Goal: Task Accomplishment & Management: Manage account settings

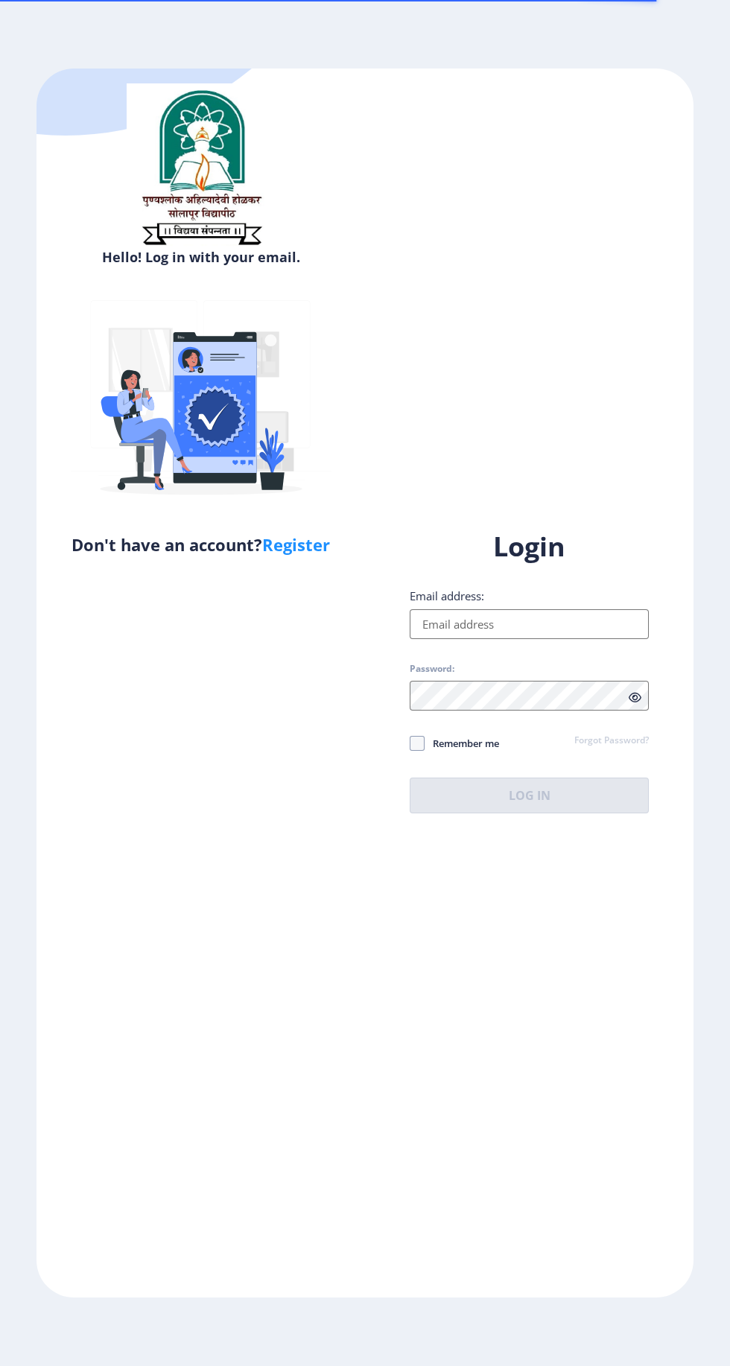
click at [453, 639] on input "Email address:" at bounding box center [529, 624] width 239 height 30
type input "[EMAIL_ADDRESS][DOMAIN_NAME]"
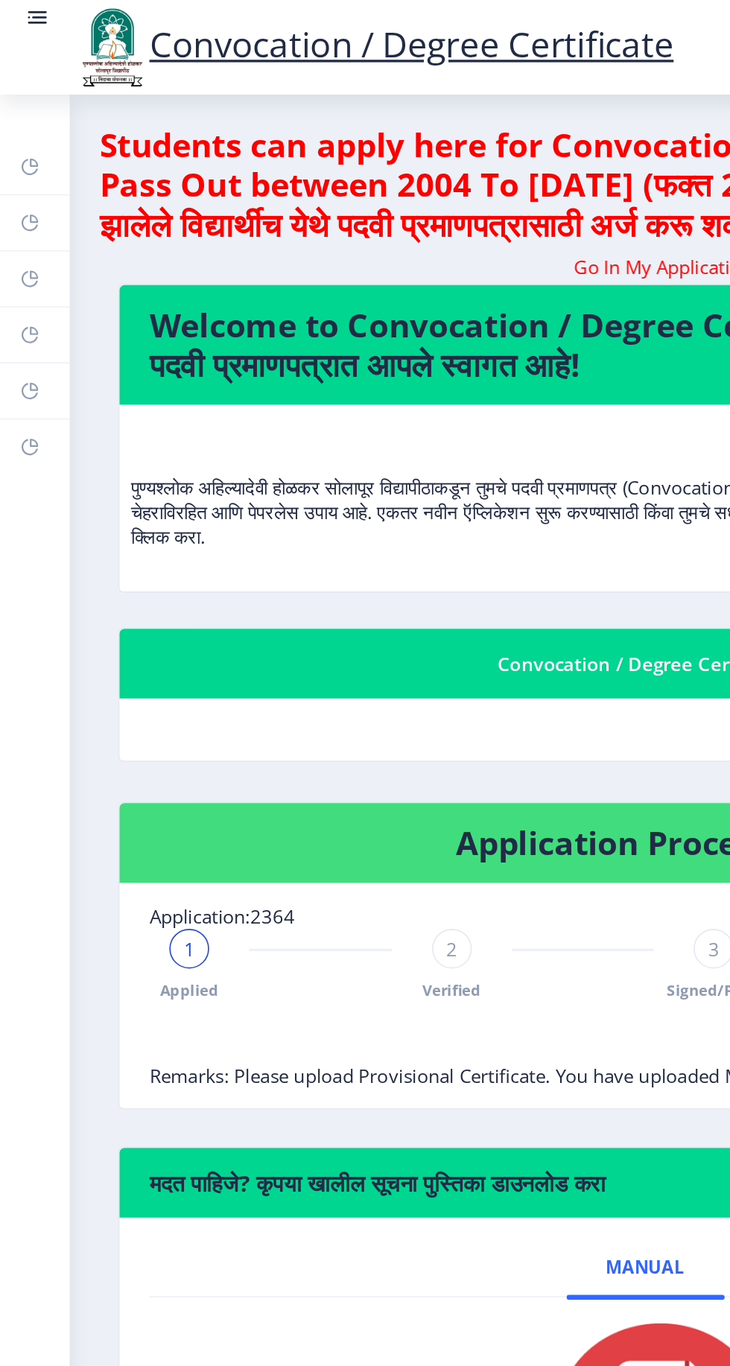
click at [17, 100] on rect at bounding box center [18, 100] width 12 height 12
click at [20, 97] on rect at bounding box center [18, 100] width 12 height 12
click at [17, 98] on rect at bounding box center [18, 100] width 12 height 12
click at [16, 131] on rect at bounding box center [18, 133] width 12 height 12
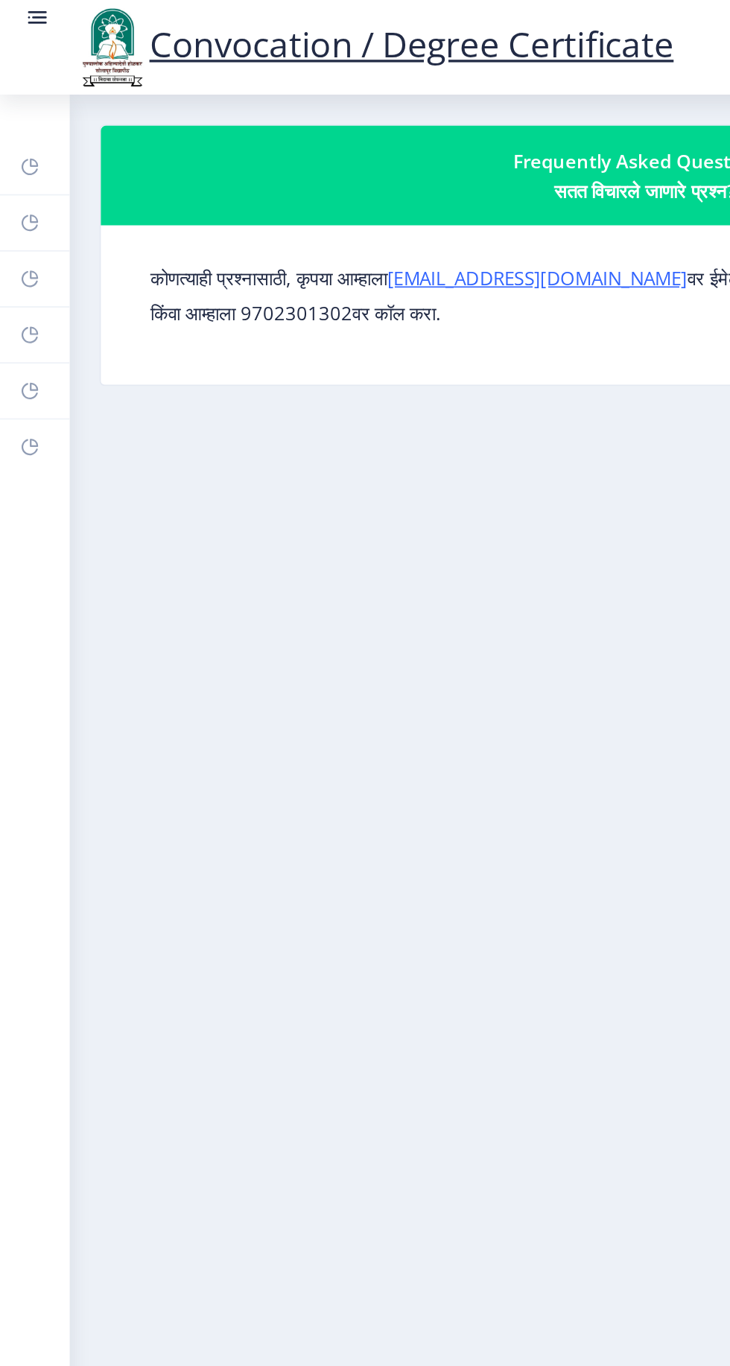
click at [19, 167] on icon at bounding box center [20, 164] width 5 height 5
select select "[DEMOGRAPHIC_DATA]"
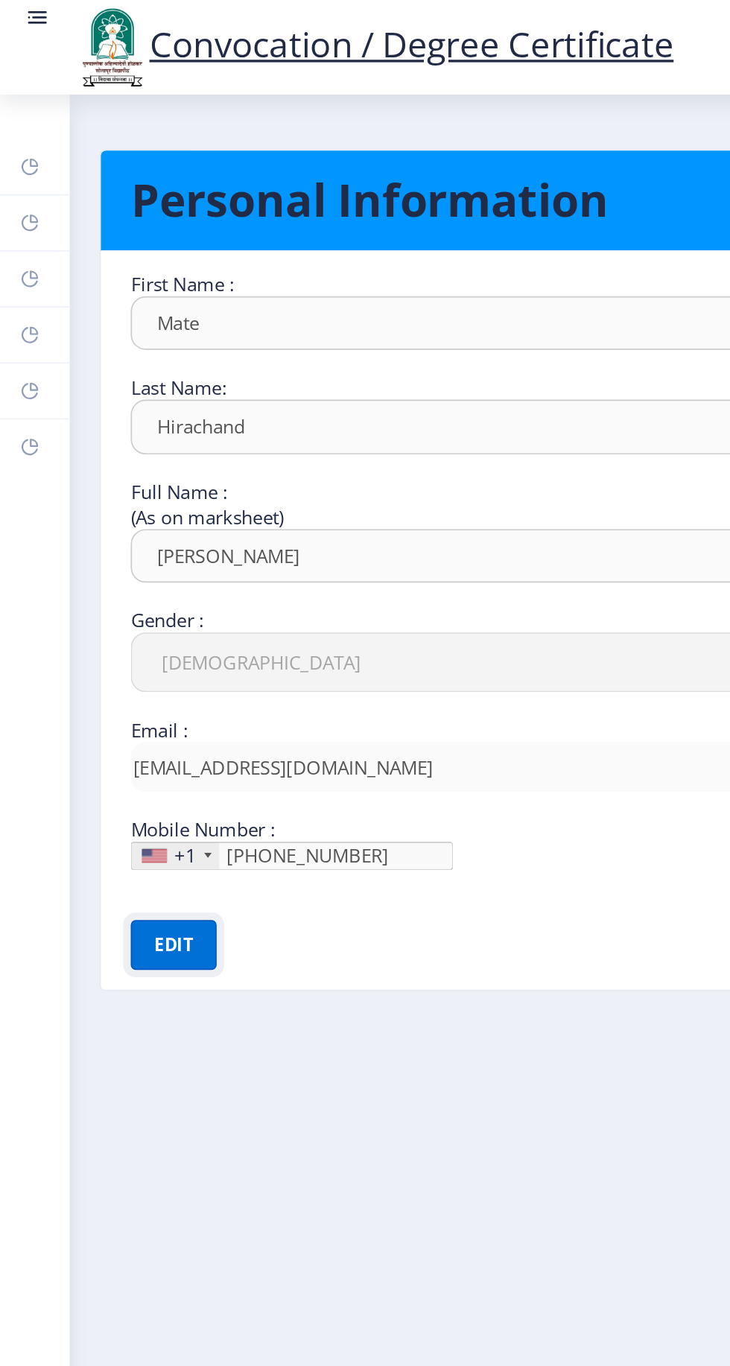
click at [104, 571] on button "Edit" at bounding box center [103, 566] width 51 height 30
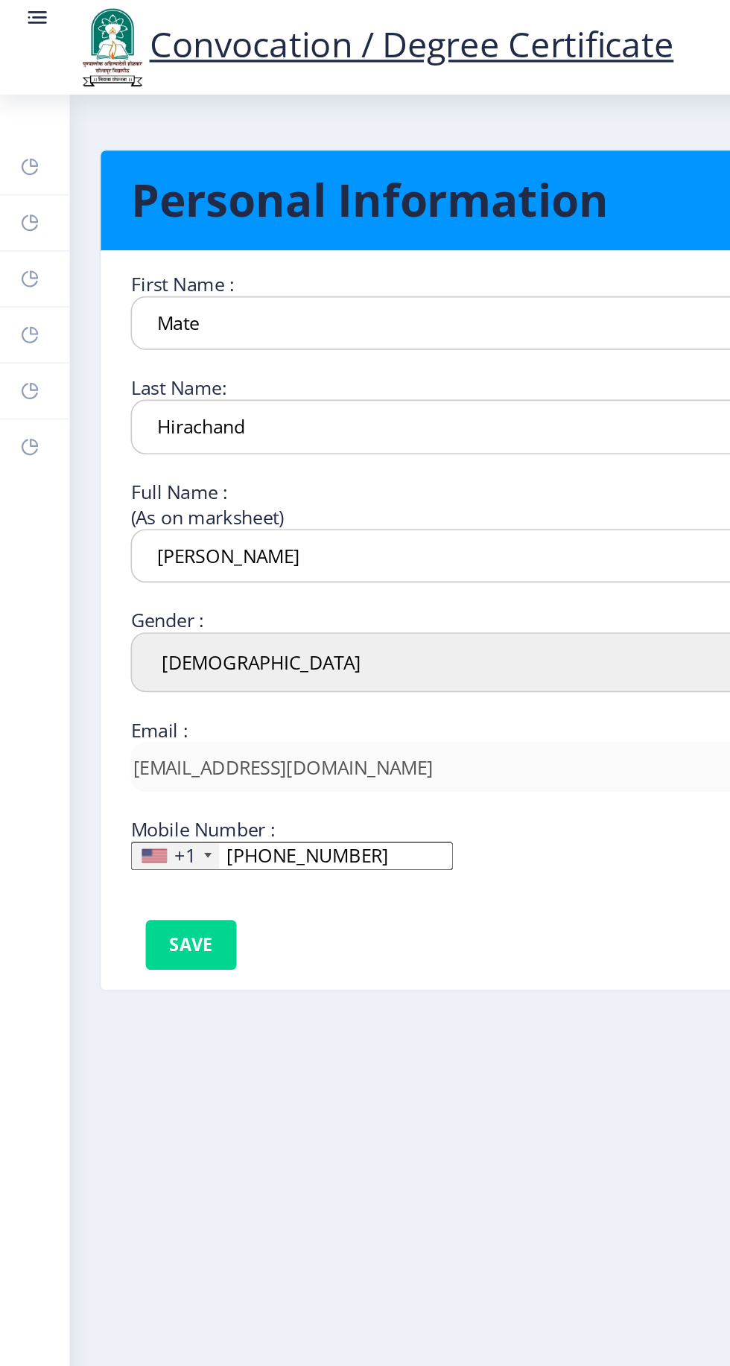
click at [82, 514] on div "+1" at bounding box center [105, 512] width 52 height 16
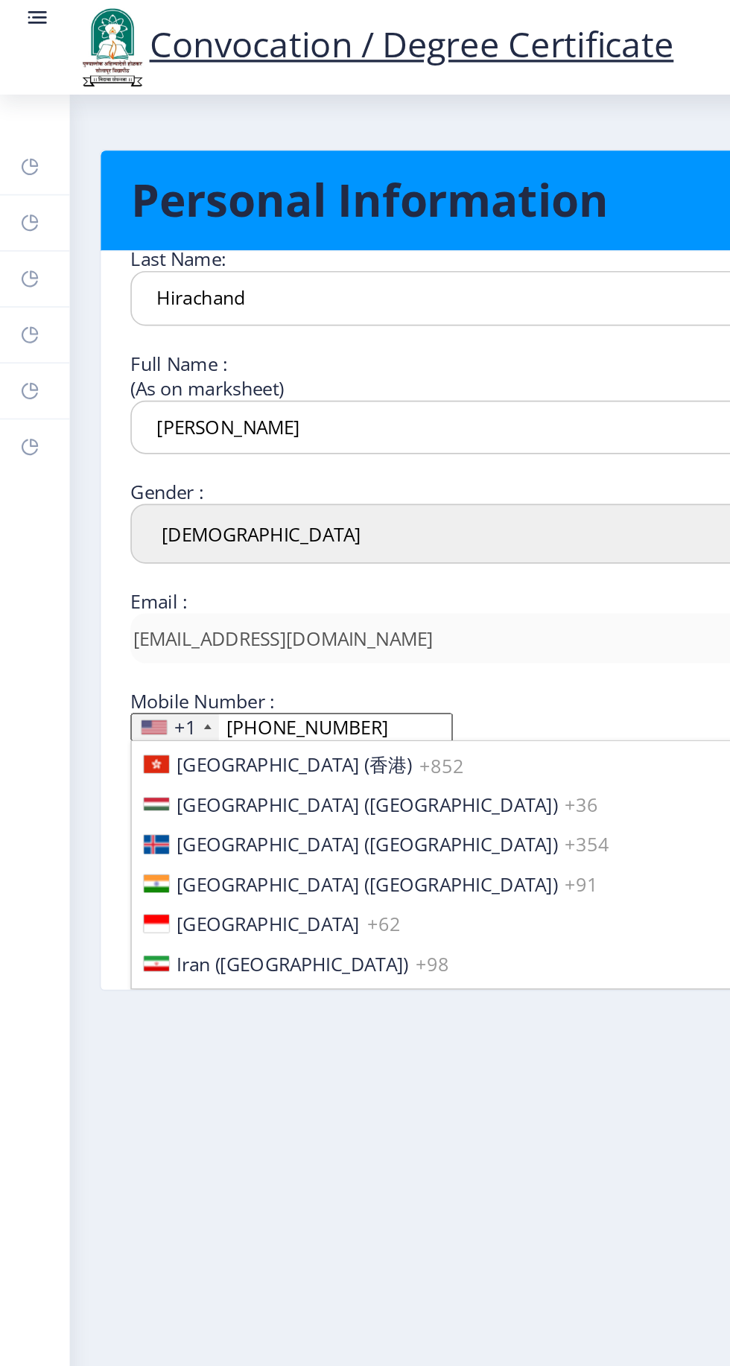
scroll to position [2287, 0]
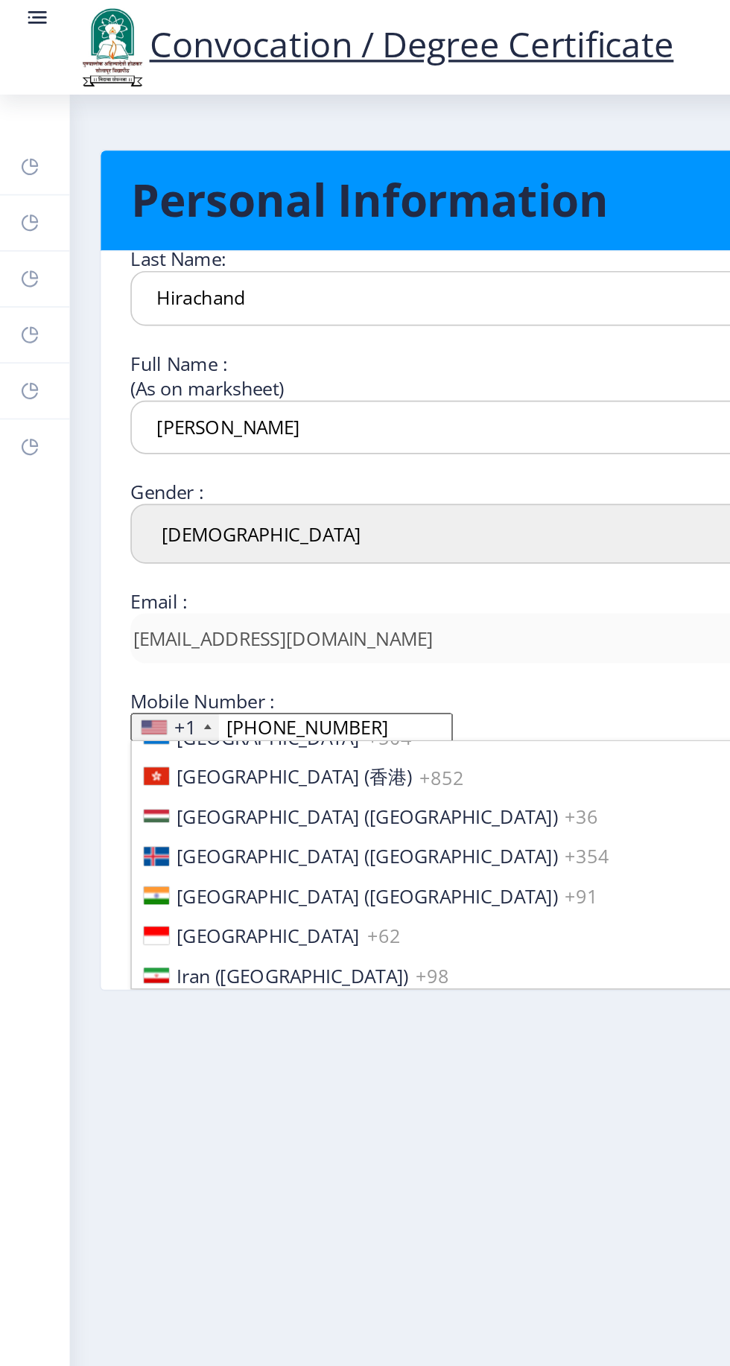
click at [117, 529] on span "[GEOGRAPHIC_DATA] ([GEOGRAPHIC_DATA])" at bounding box center [220, 536] width 228 height 15
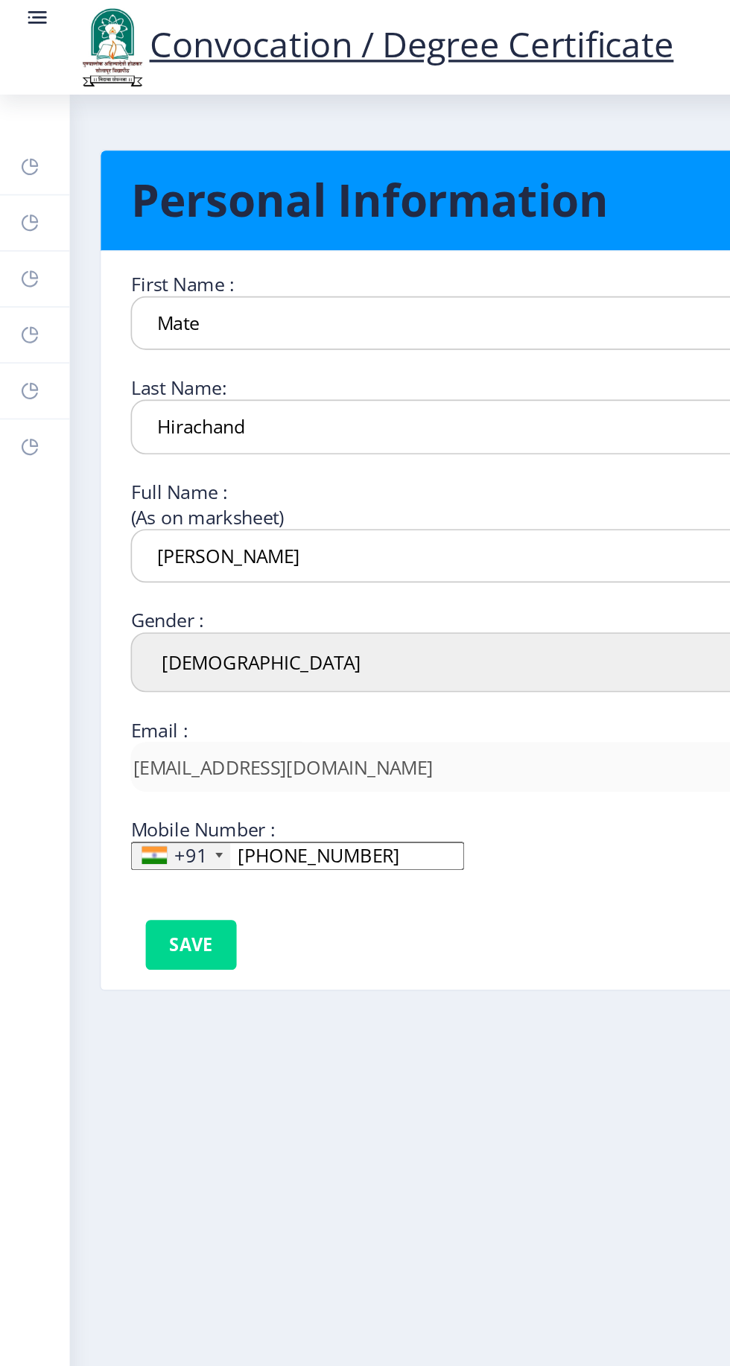
scroll to position [0, 0]
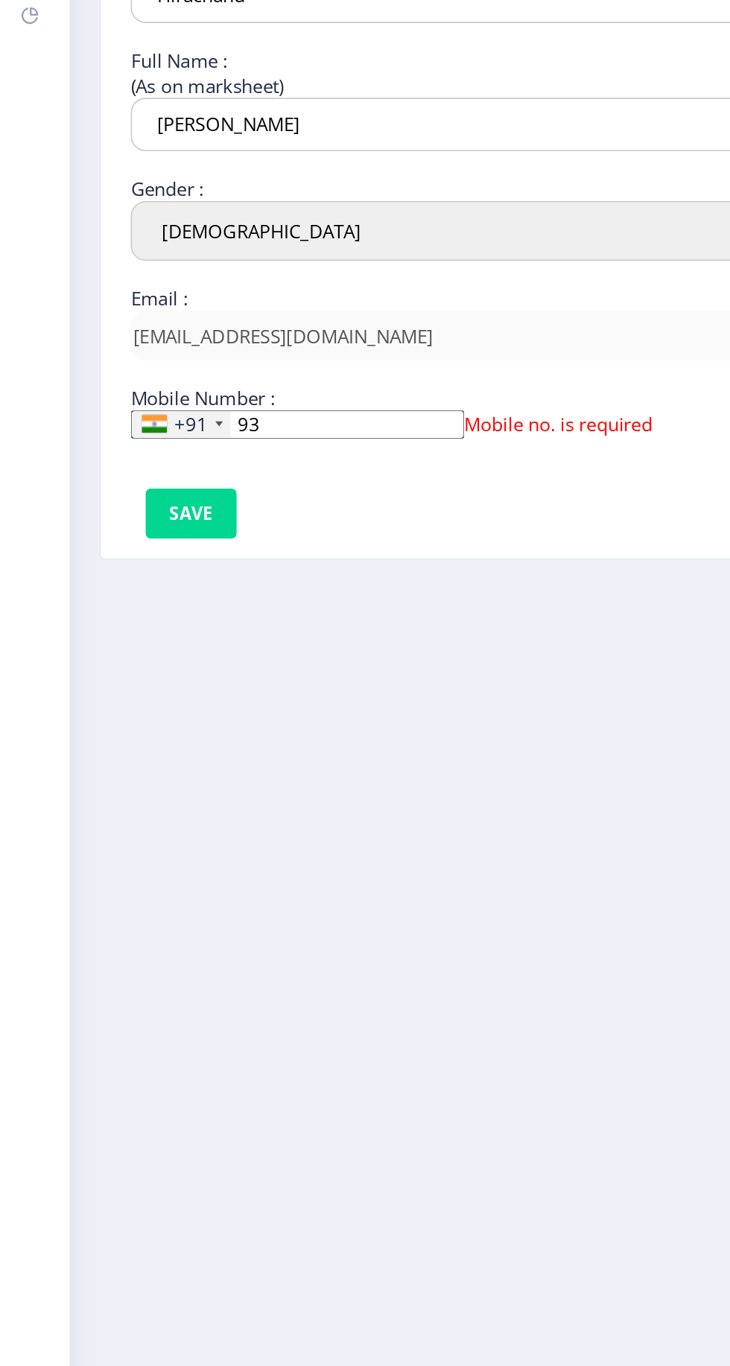
type input "9"
type input "9322189089"
click at [115, 572] on button "Save" at bounding box center [114, 566] width 54 height 30
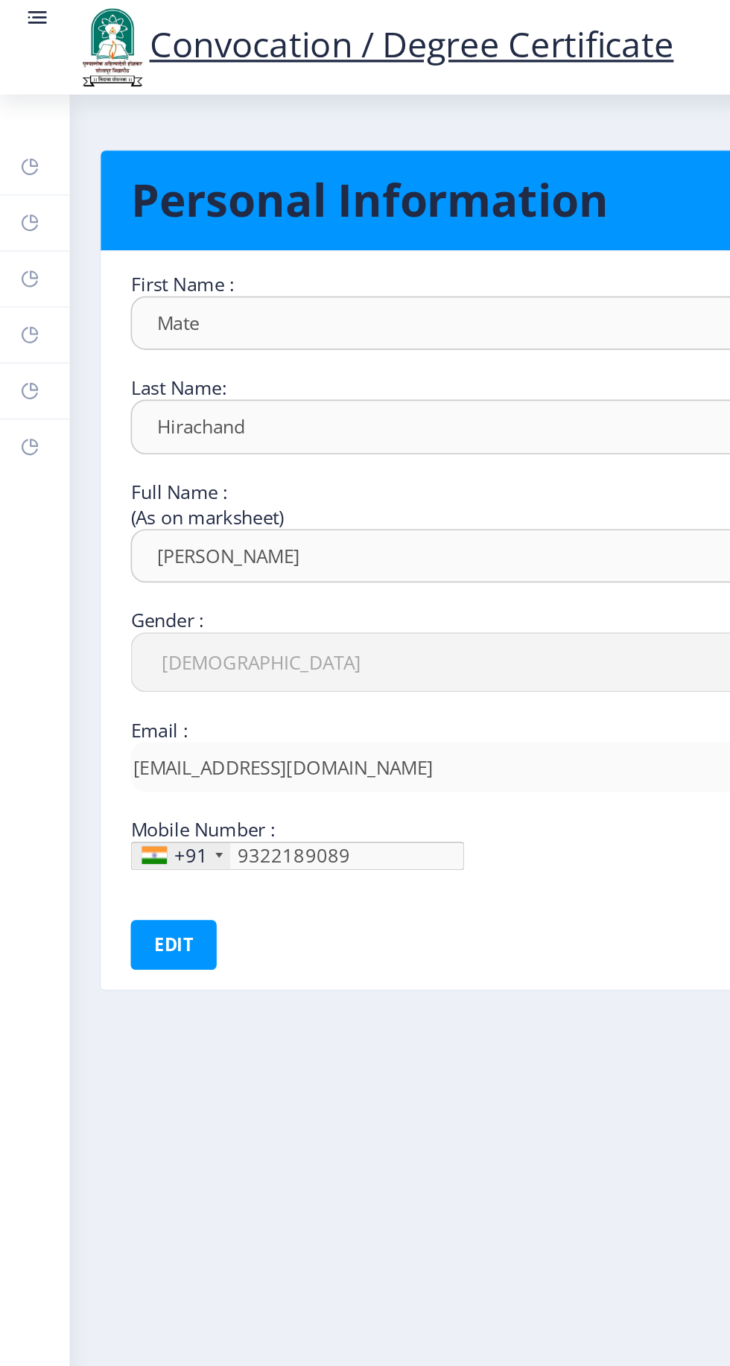
click at [18, 270] on rect at bounding box center [18, 267] width 12 height 12
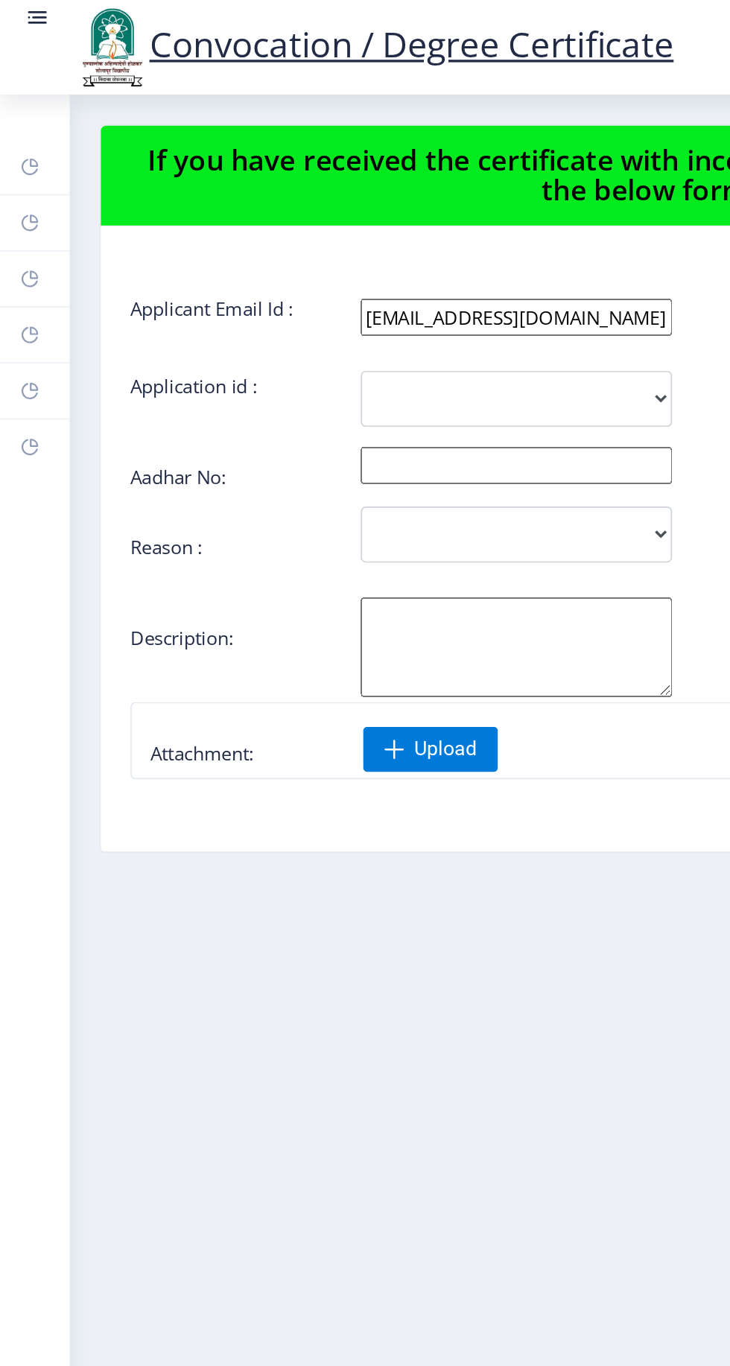
click at [23, 238] on rect at bounding box center [18, 234] width 12 height 12
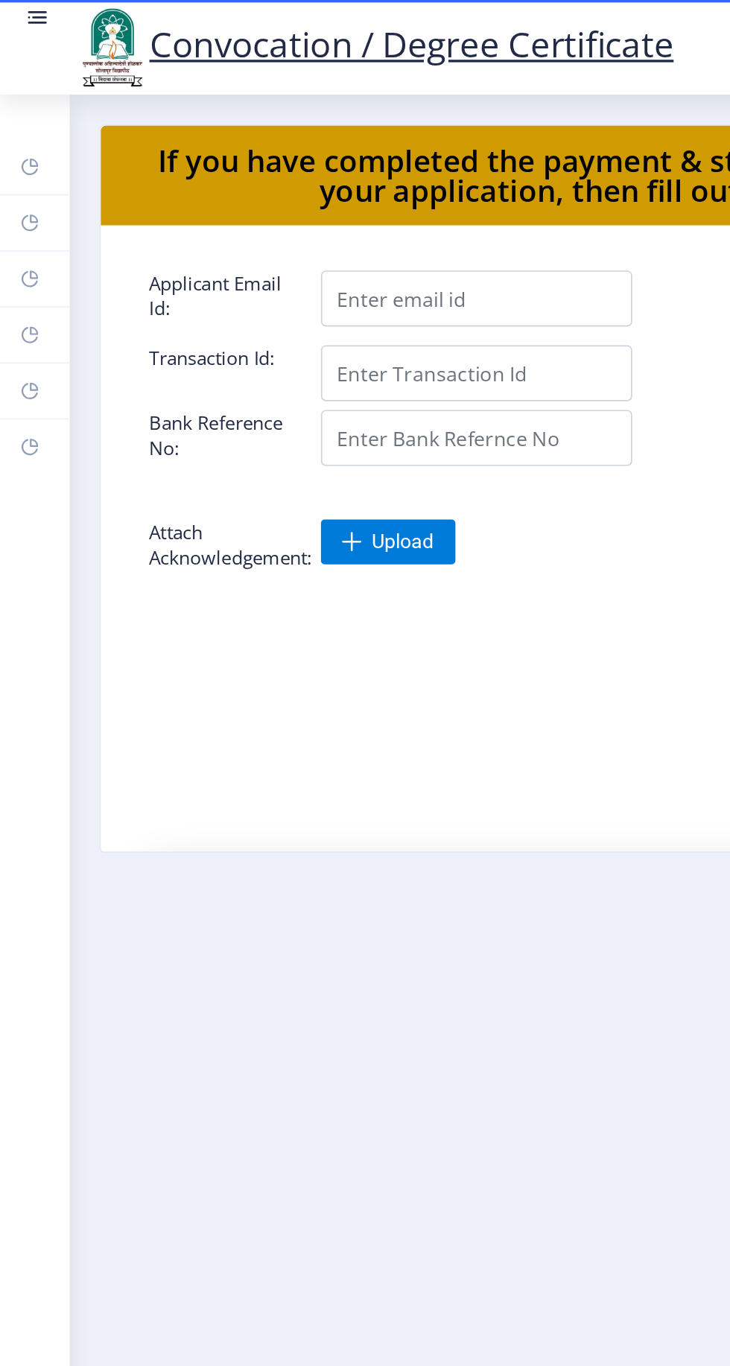
click at [21, 194] on rect at bounding box center [18, 200] width 12 height 12
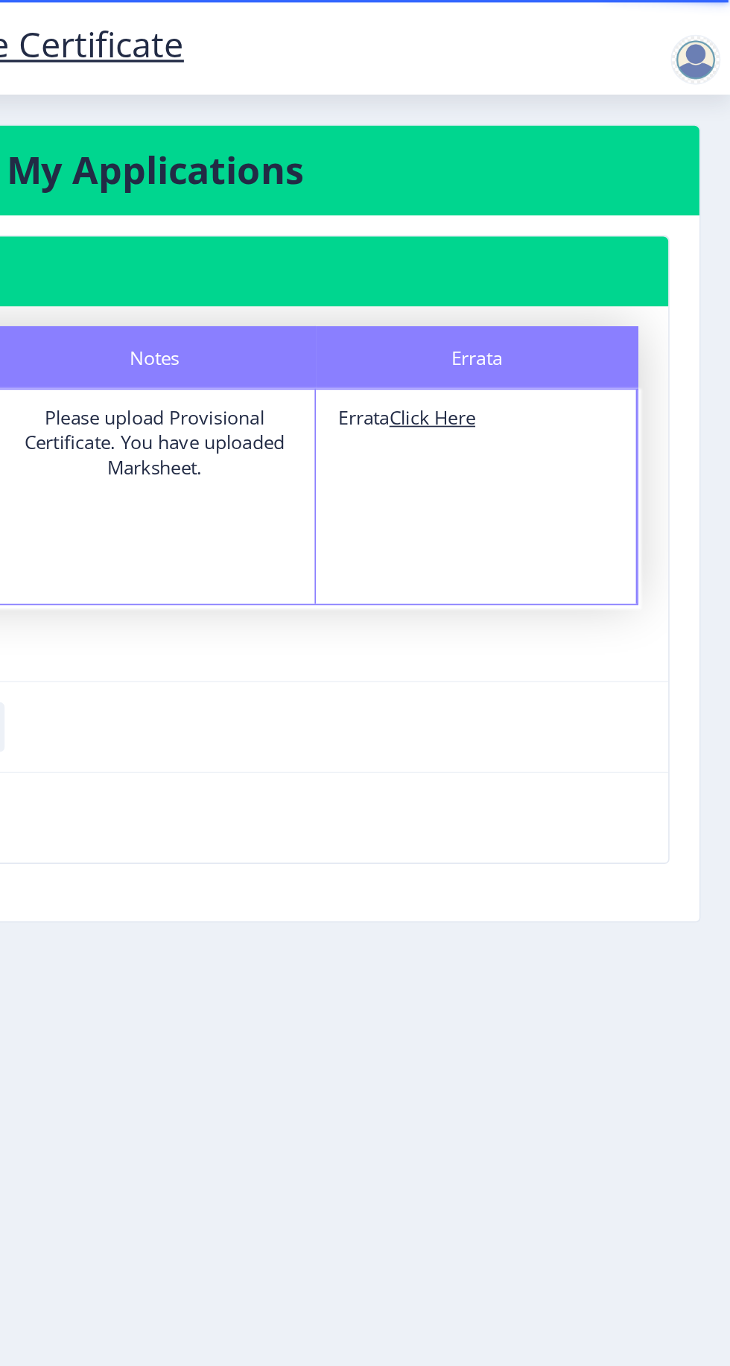
click at [556, 256] on u "Click Here" at bounding box center [551, 249] width 51 height 15
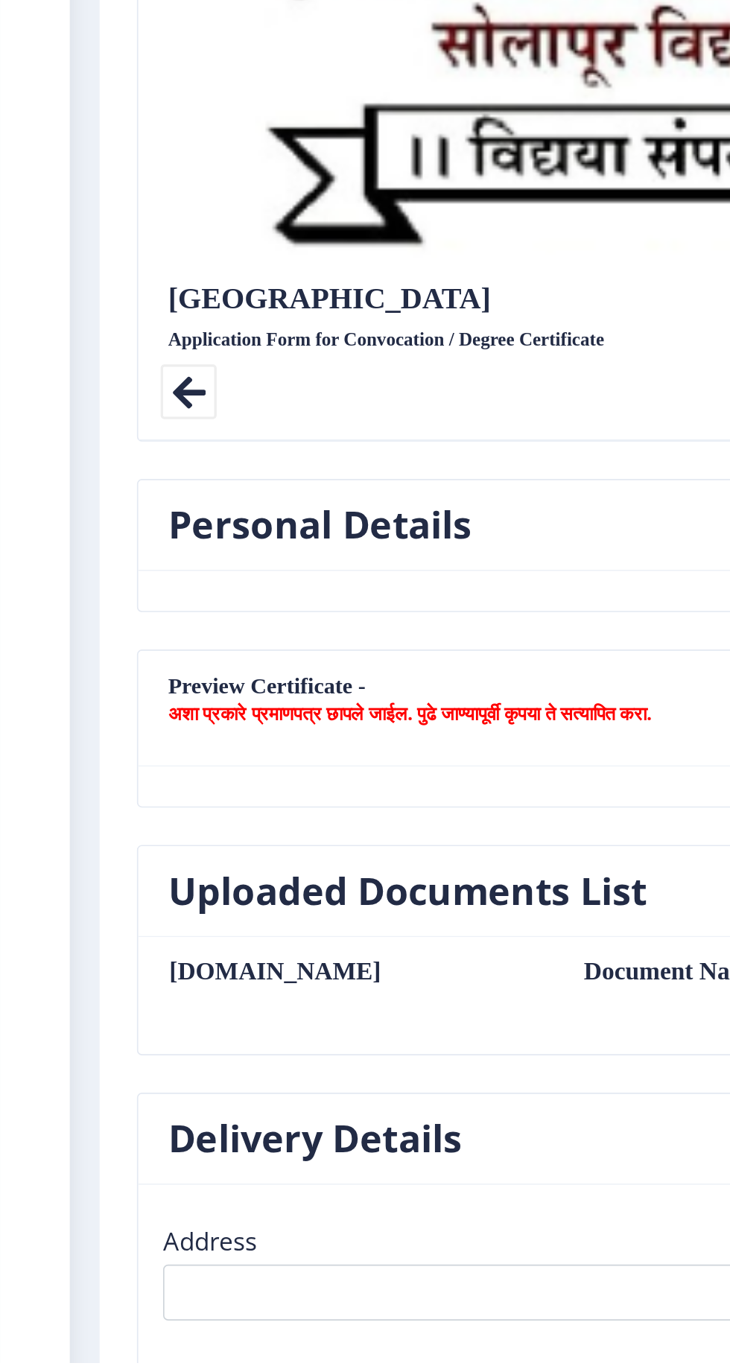
scroll to position [70, 0]
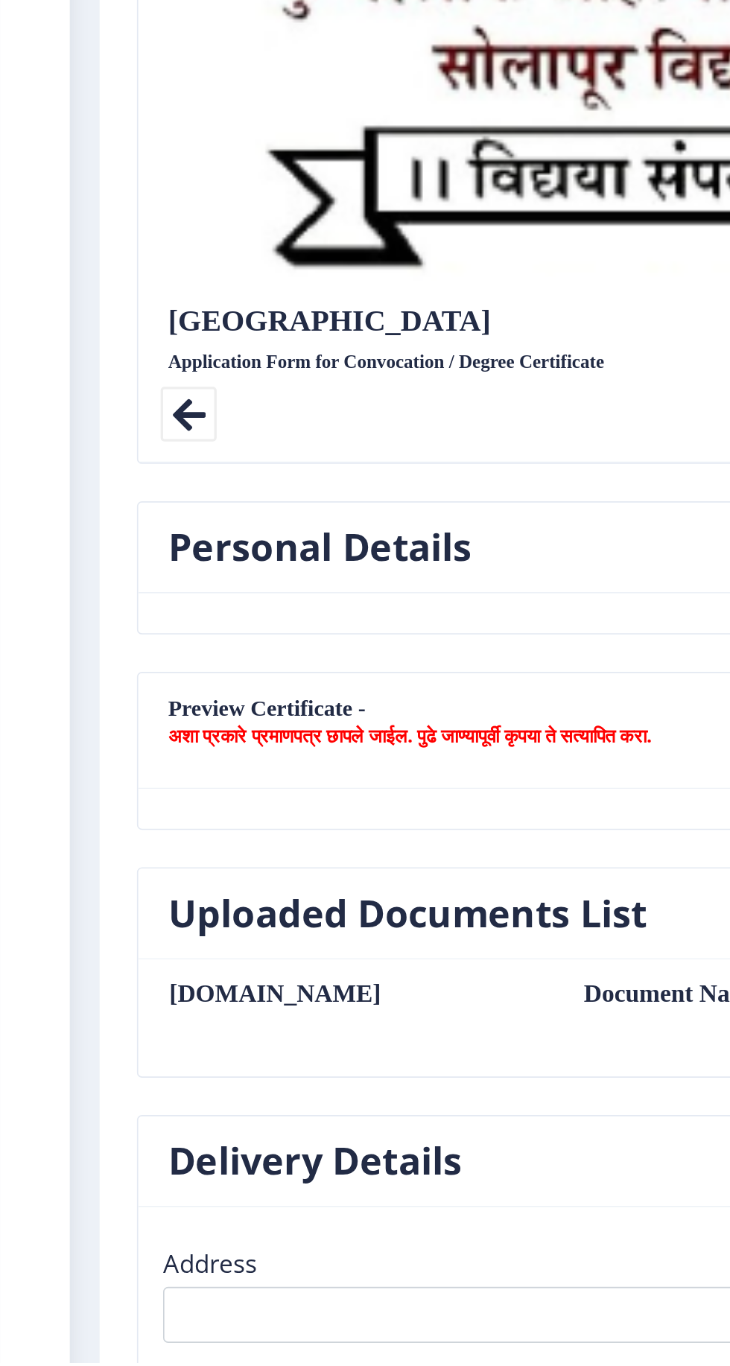
click at [95, 805] on div "Back" at bounding box center [109, 799] width 40 height 34
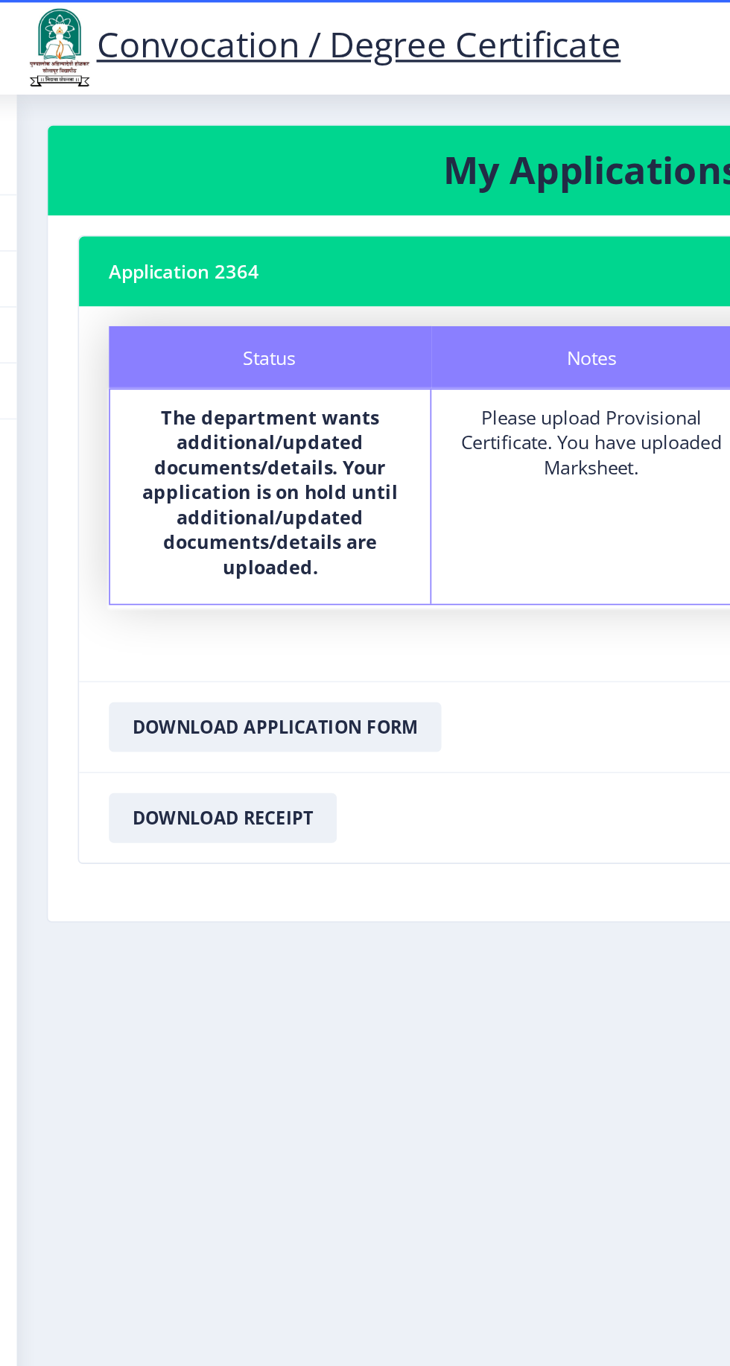
click at [107, 169] on nb-card-header "Application 2364" at bounding box center [386, 163] width 614 height 42
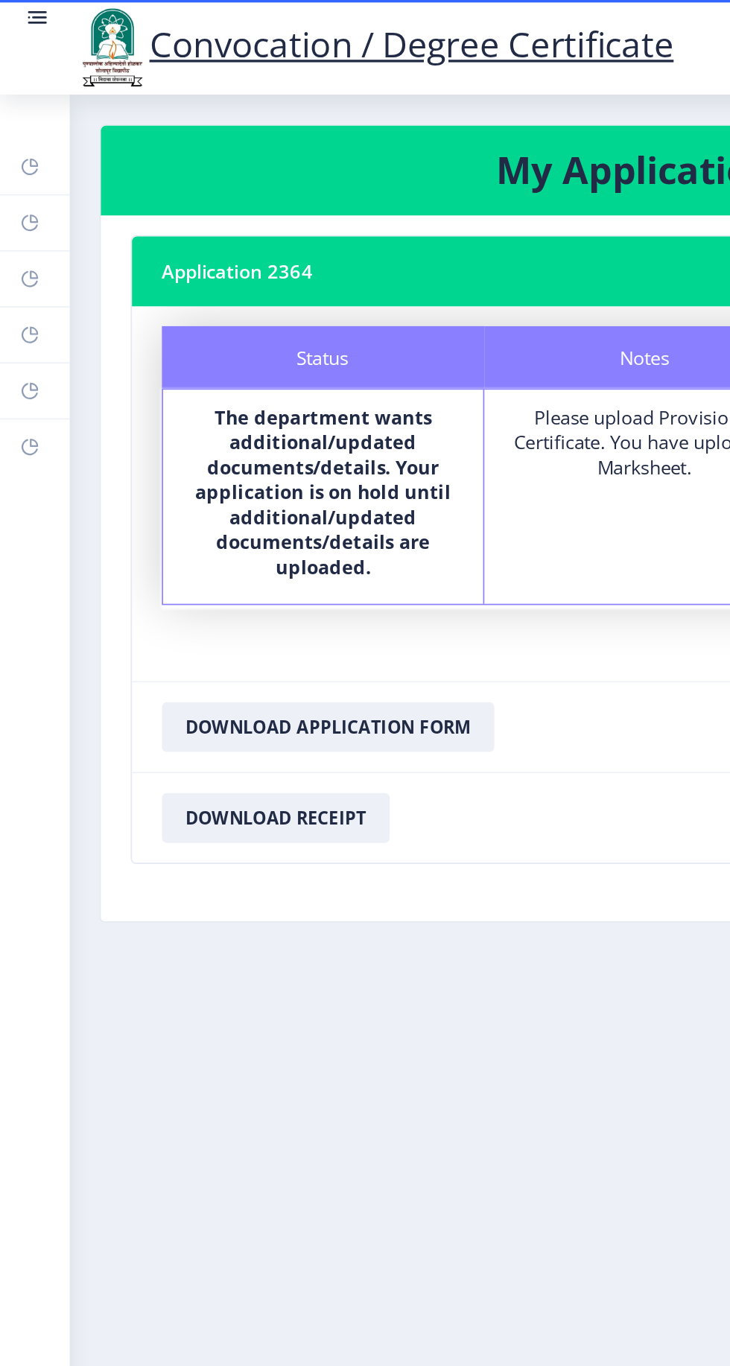
click at [18, 267] on rect at bounding box center [18, 267] width 12 height 12
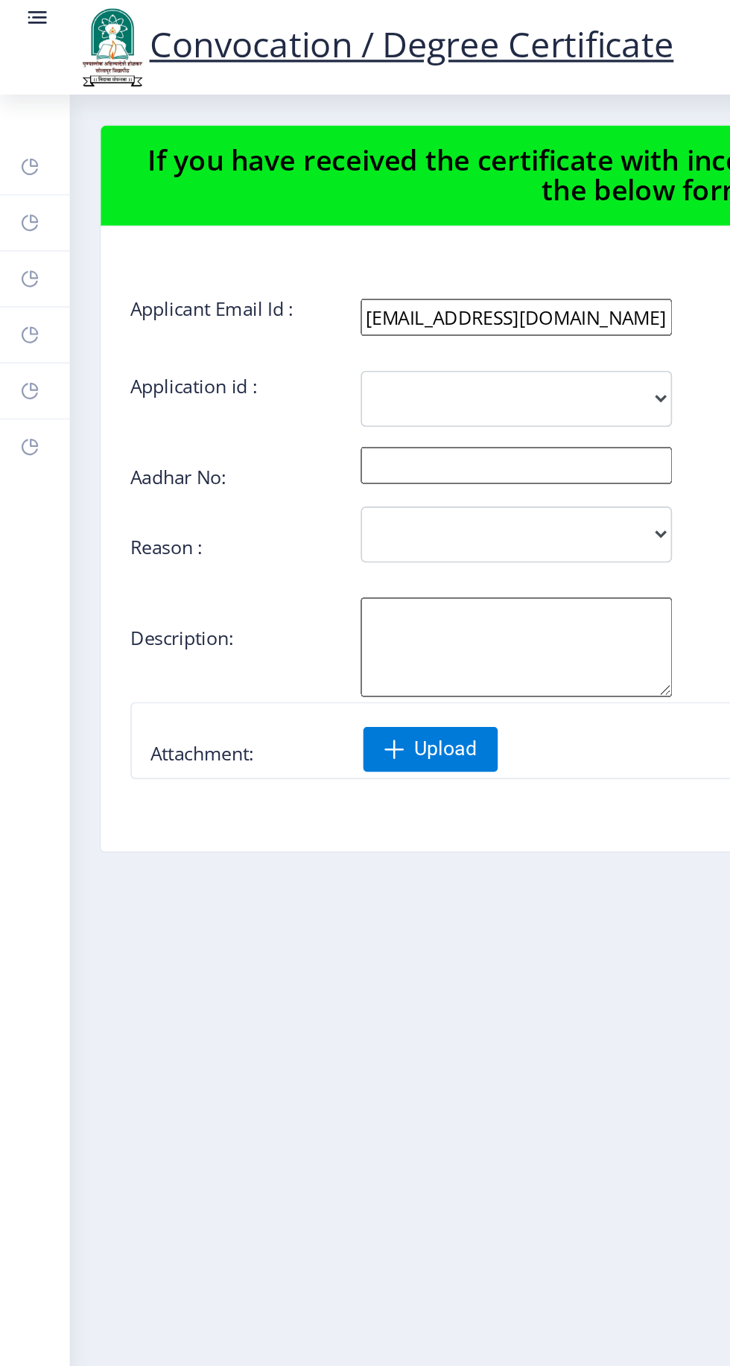
click at [22, 235] on rect at bounding box center [18, 234] width 12 height 12
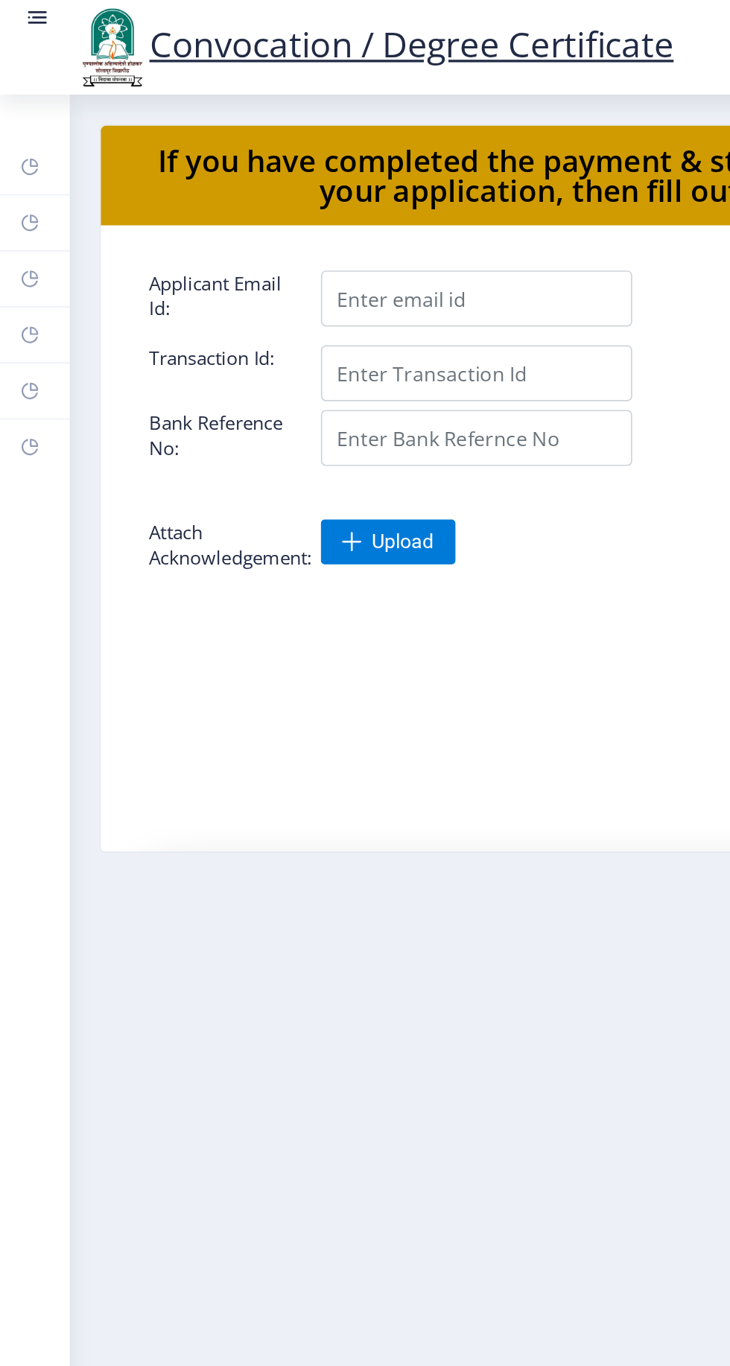
click at [17, 197] on rect at bounding box center [18, 200] width 12 height 12
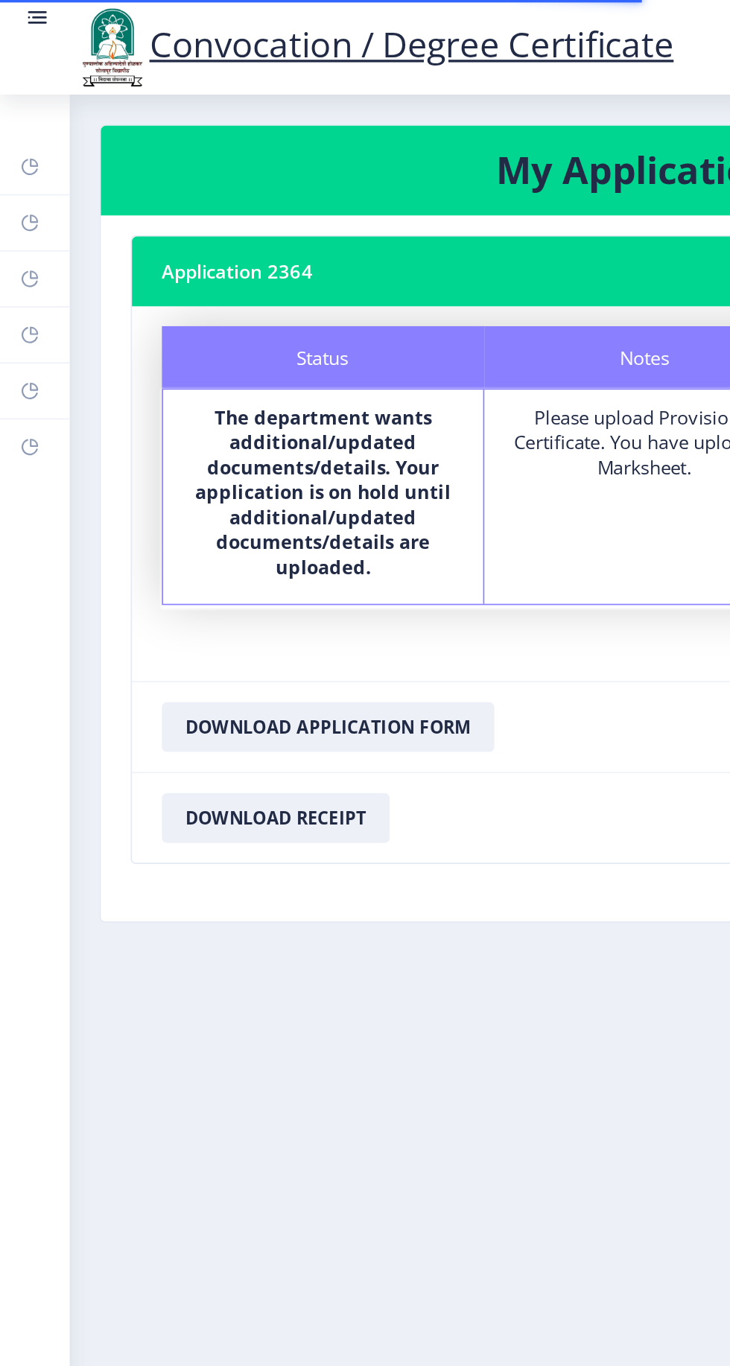
click at [15, 165] on rect at bounding box center [18, 167] width 12 height 12
select select
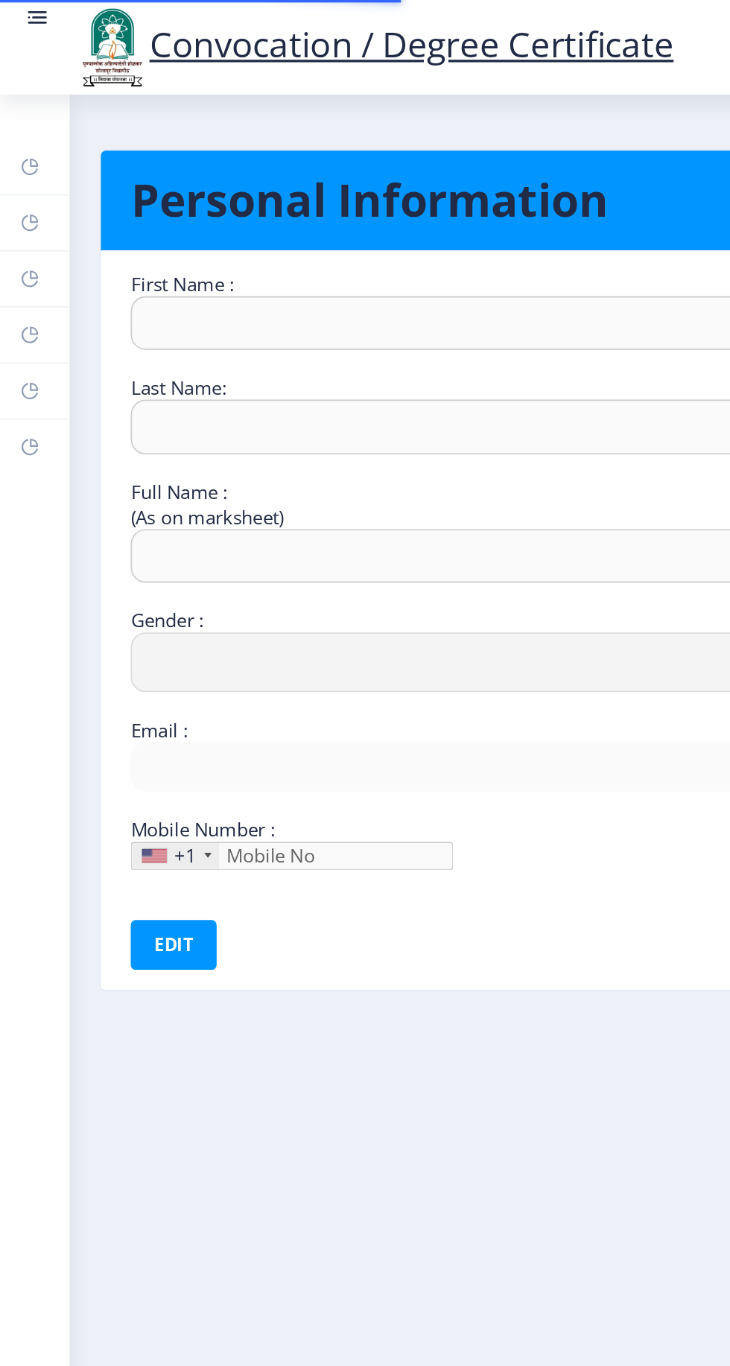
type input "Mate"
type input "Hirachand"
type input "[PERSON_NAME]"
select select "[DEMOGRAPHIC_DATA]"
type input "[EMAIL_ADDRESS][DOMAIN_NAME]"
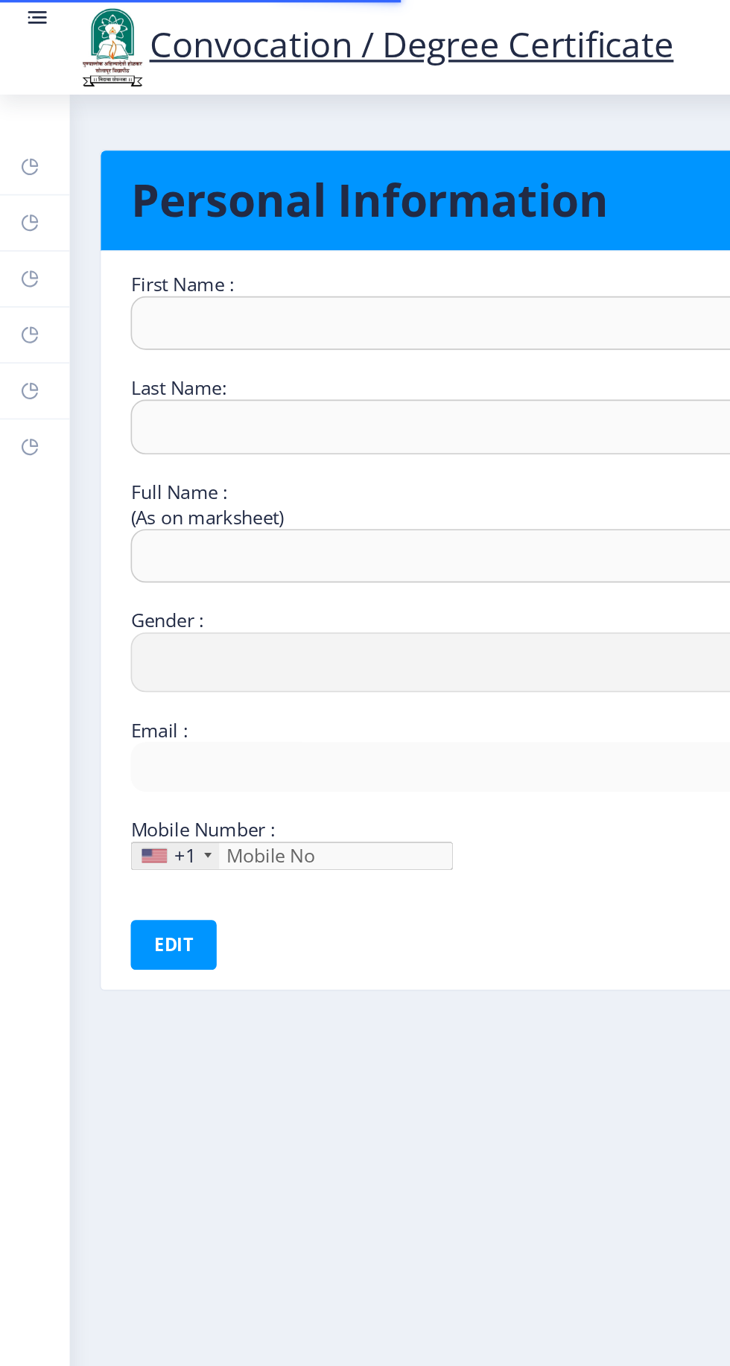
type input "9322189089"
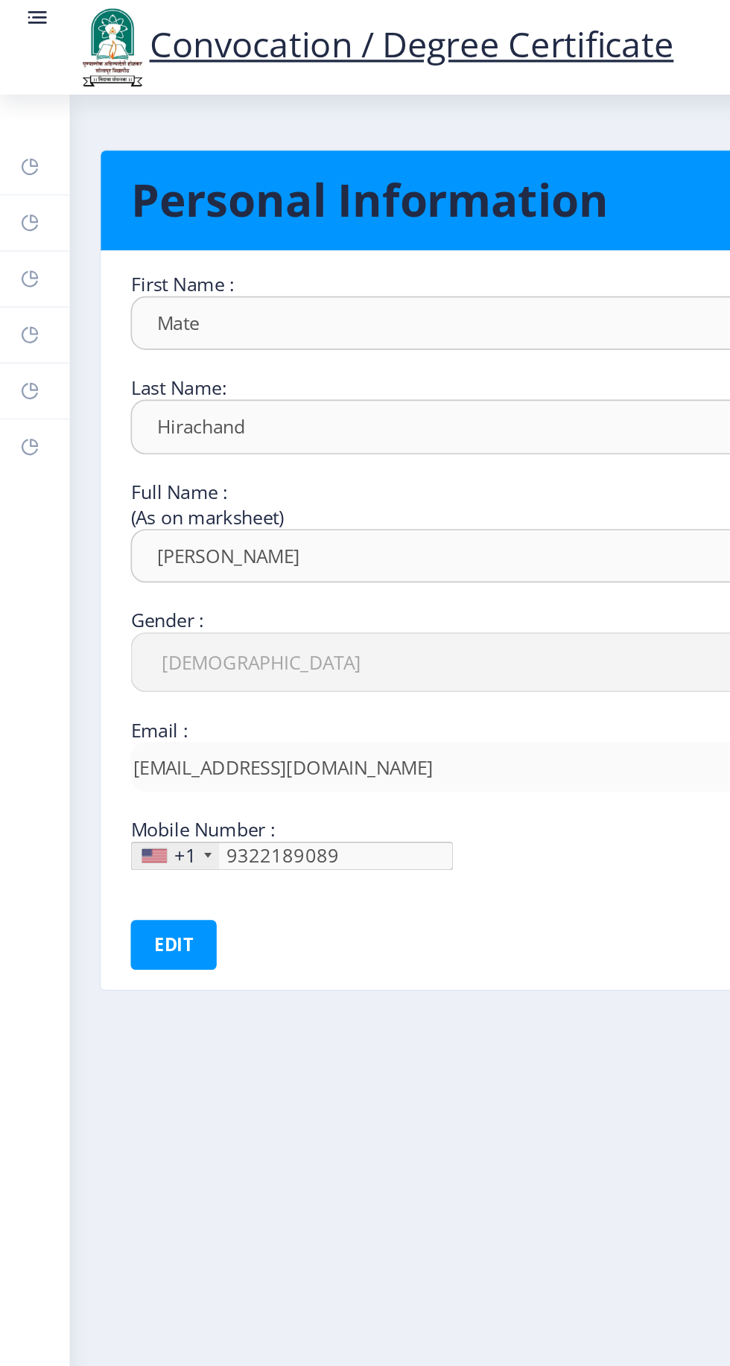
click at [18, 133] on rect at bounding box center [18, 133] width 12 height 12
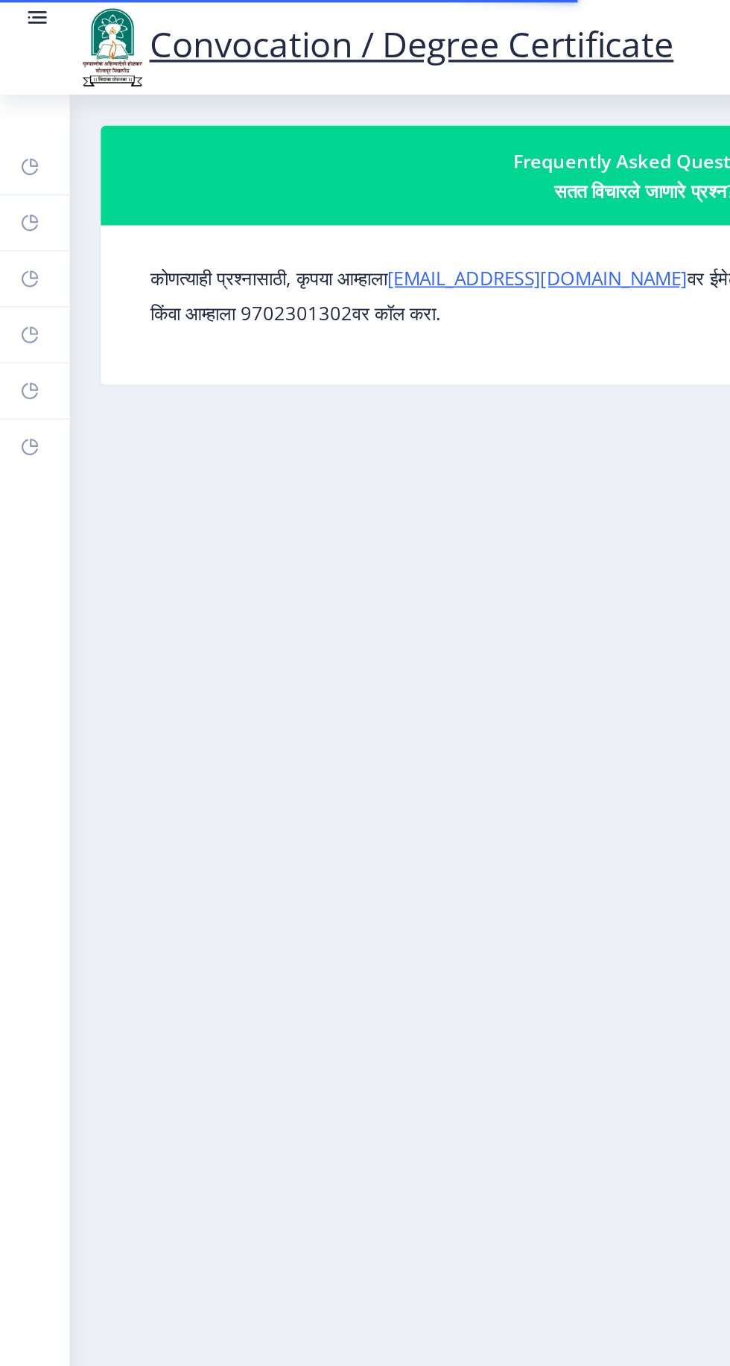
click at [18, 200] on rect at bounding box center [18, 200] width 12 height 12
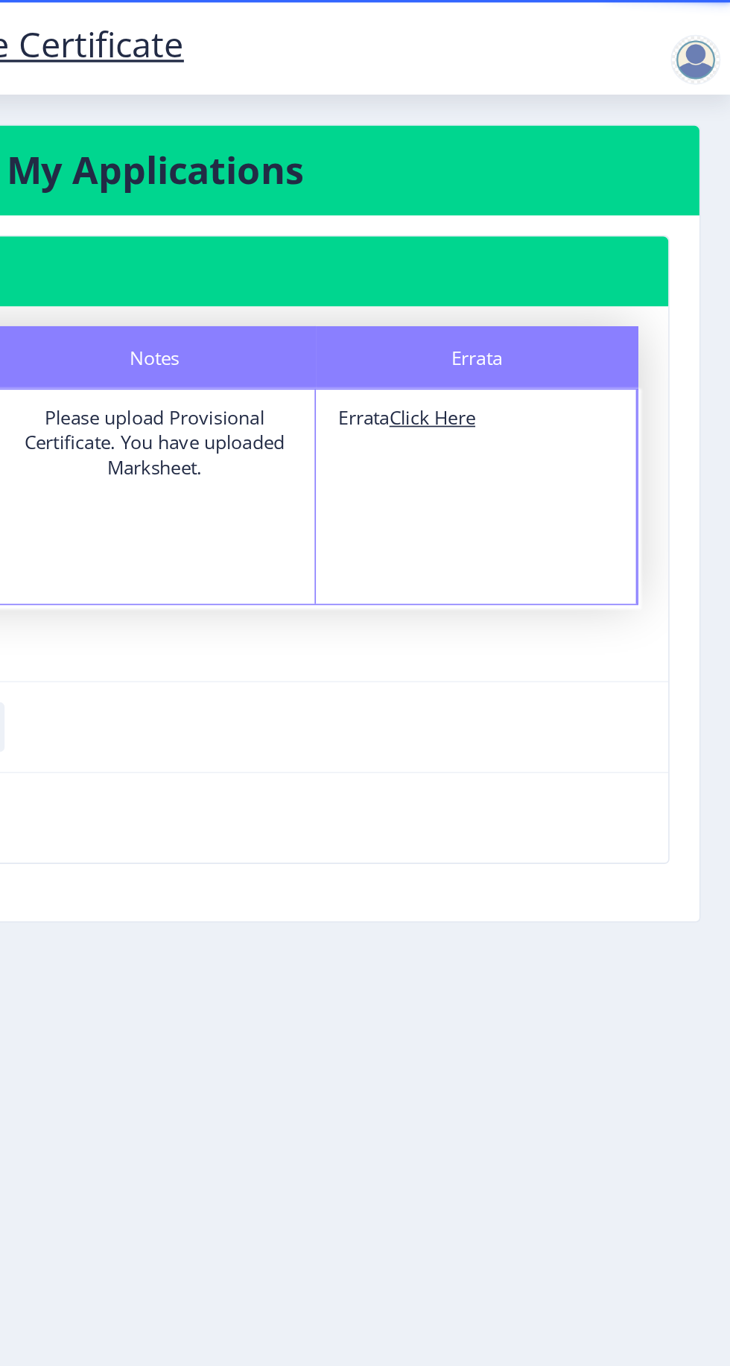
click at [691, 48] on div at bounding box center [712, 28] width 66 height 51
click at [694, 45] on div at bounding box center [712, 28] width 66 height 51
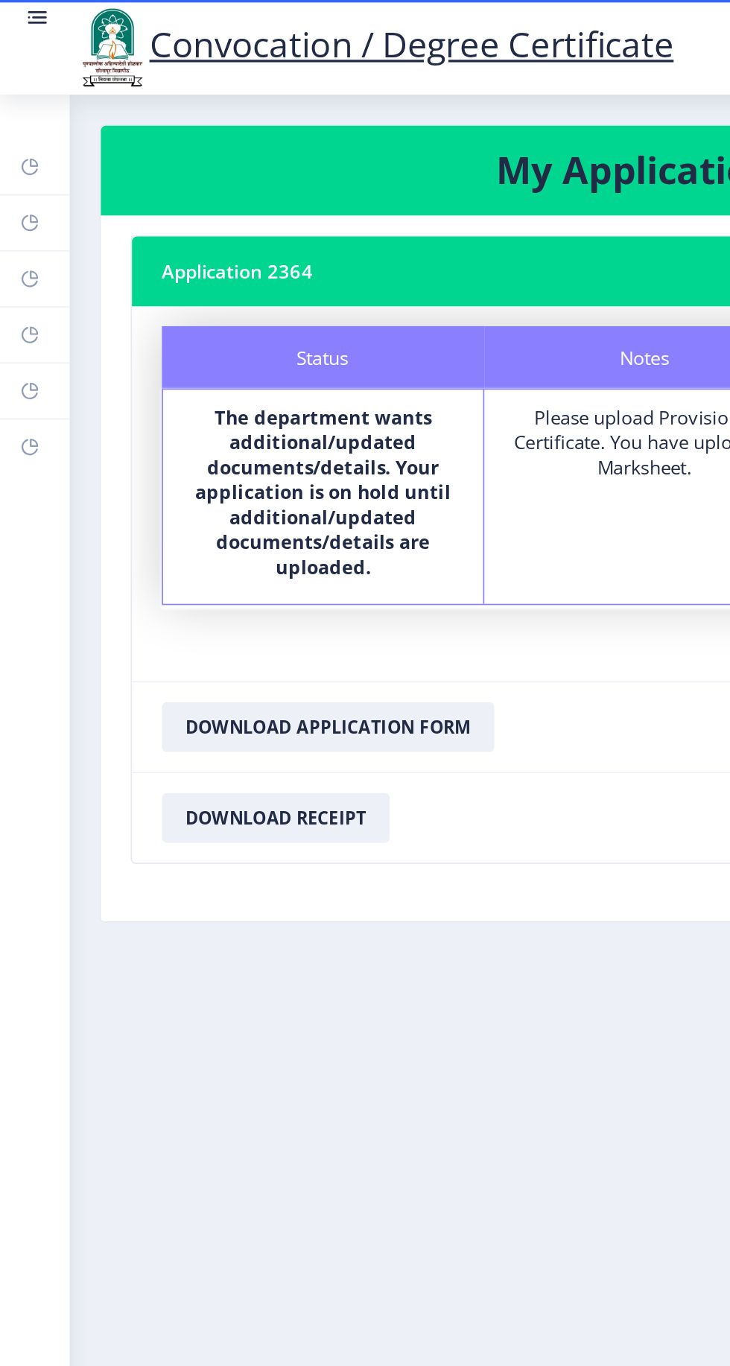
click at [24, 104] on link "Dashboard" at bounding box center [21, 99] width 42 height 33
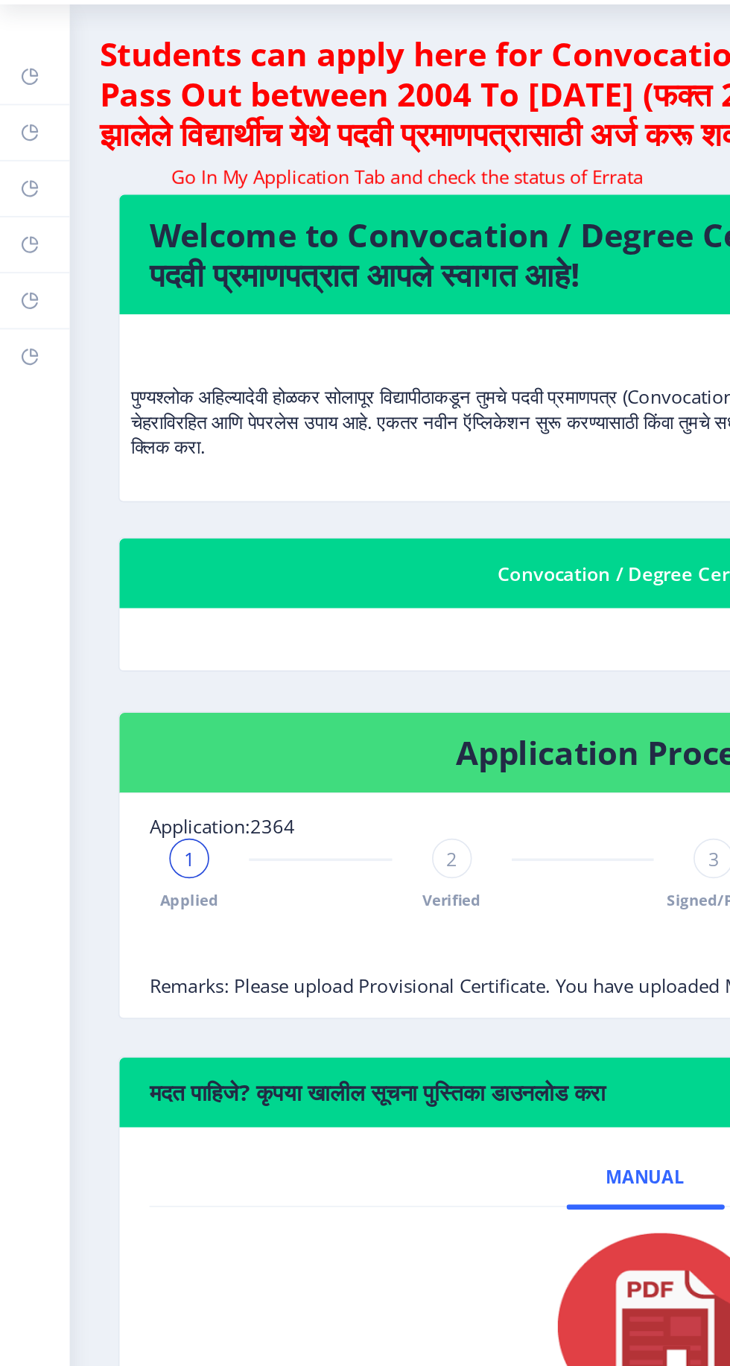
click at [112, 577] on div "1" at bounding box center [113, 568] width 24 height 24
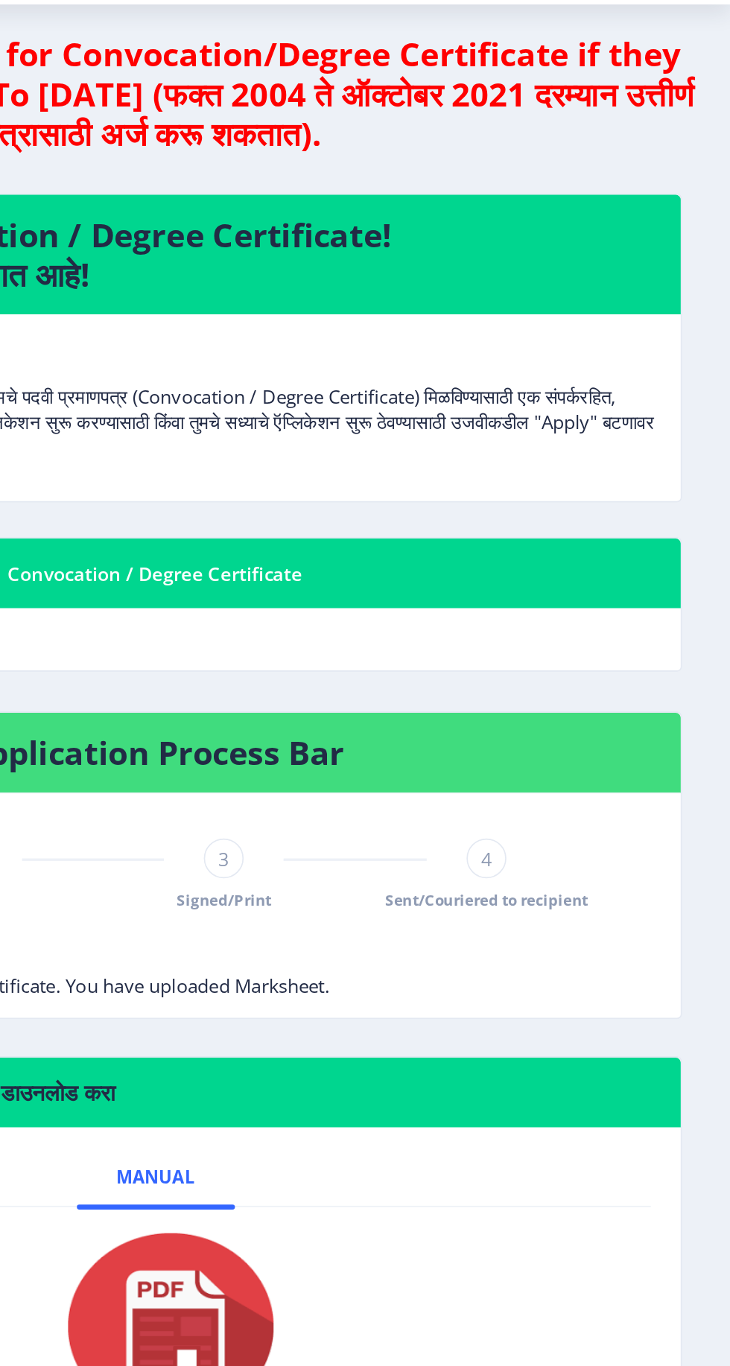
click at [584, 583] on div "4 Sent/Couriered to recipient" at bounding box center [584, 577] width 24 height 43
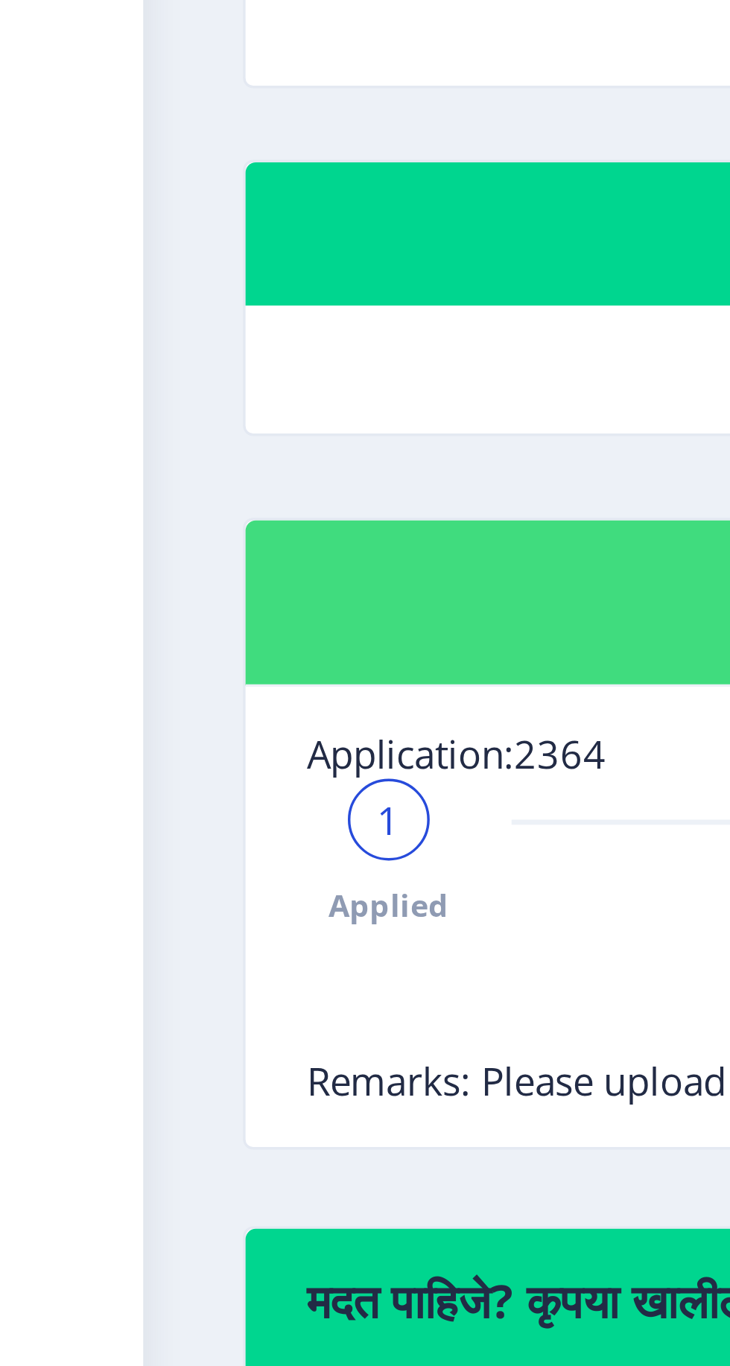
click at [112, 568] on span "1" at bounding box center [113, 567] width 7 height 15
click at [113, 596] on span "Applied" at bounding box center [113, 592] width 35 height 13
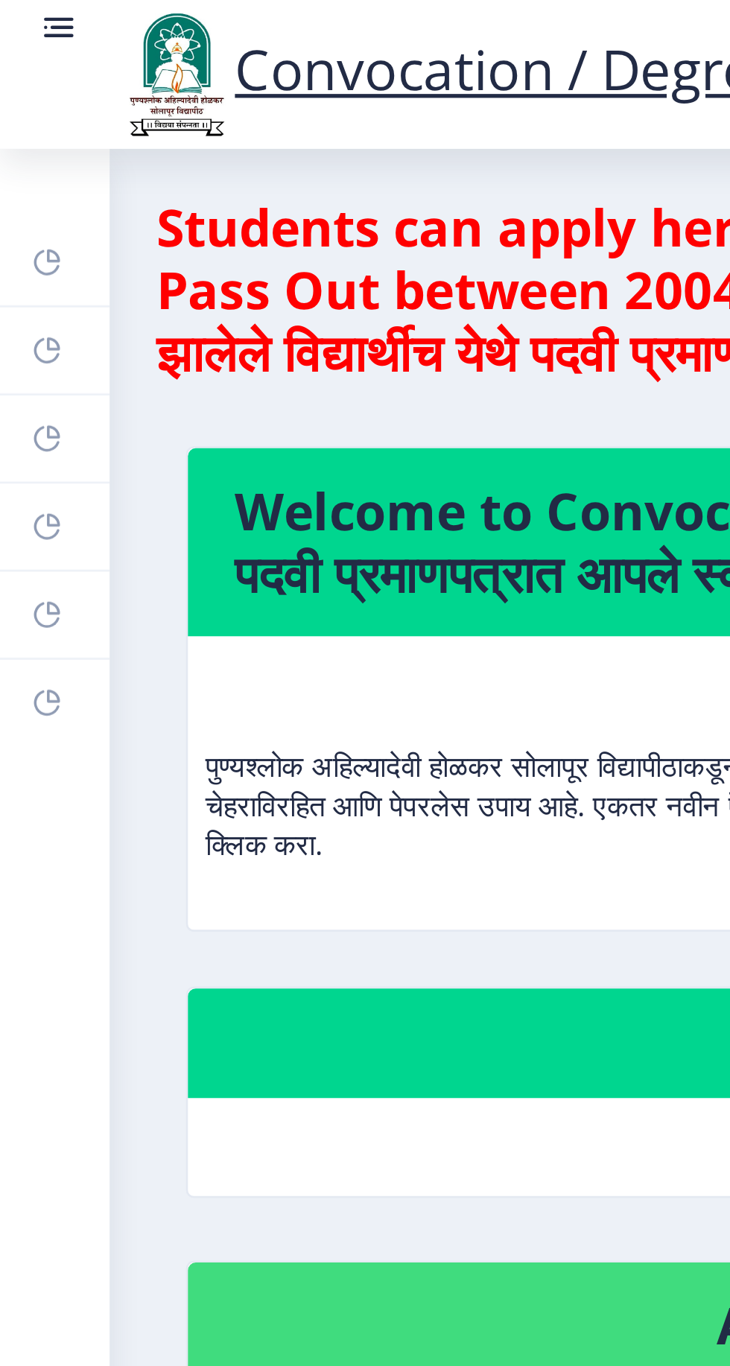
click at [18, 136] on rect at bounding box center [18, 133] width 12 height 12
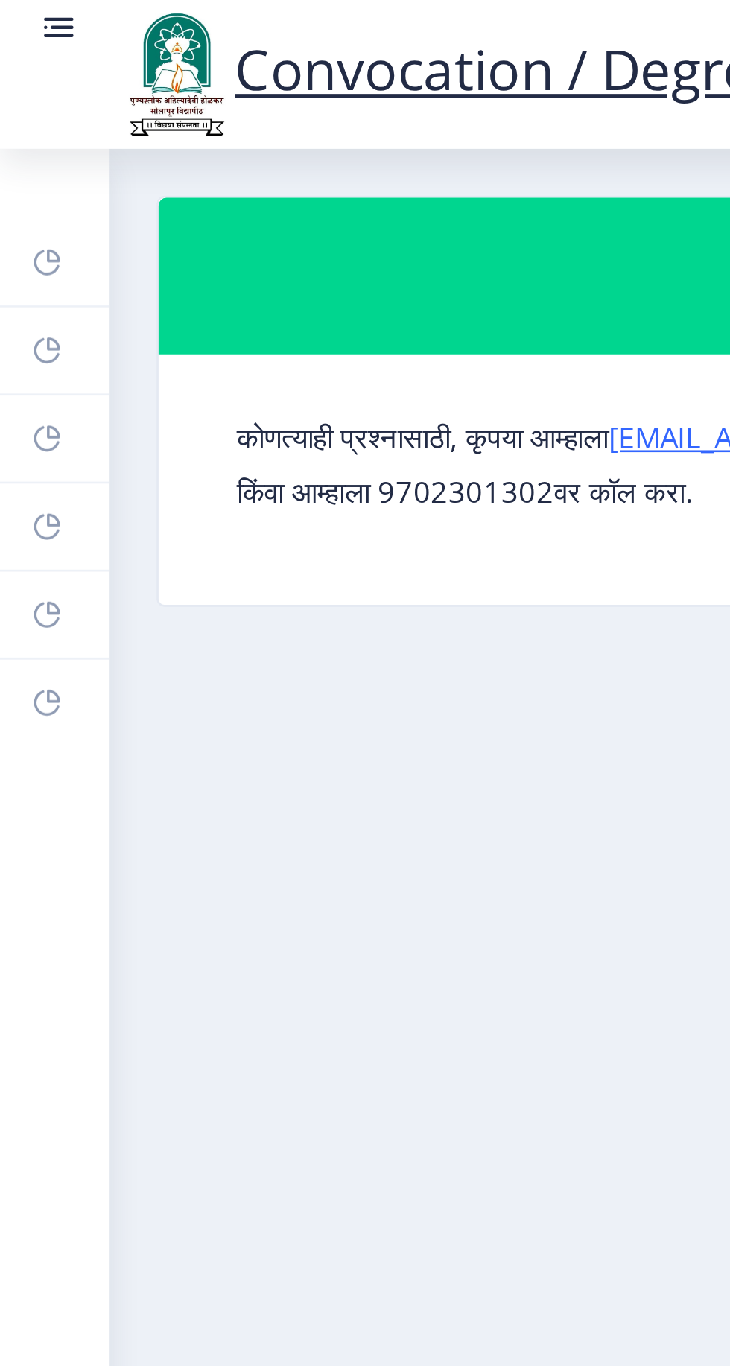
click at [14, 131] on icon at bounding box center [18, 134] width 10 height 10
click at [12, 100] on rect at bounding box center [18, 100] width 12 height 12
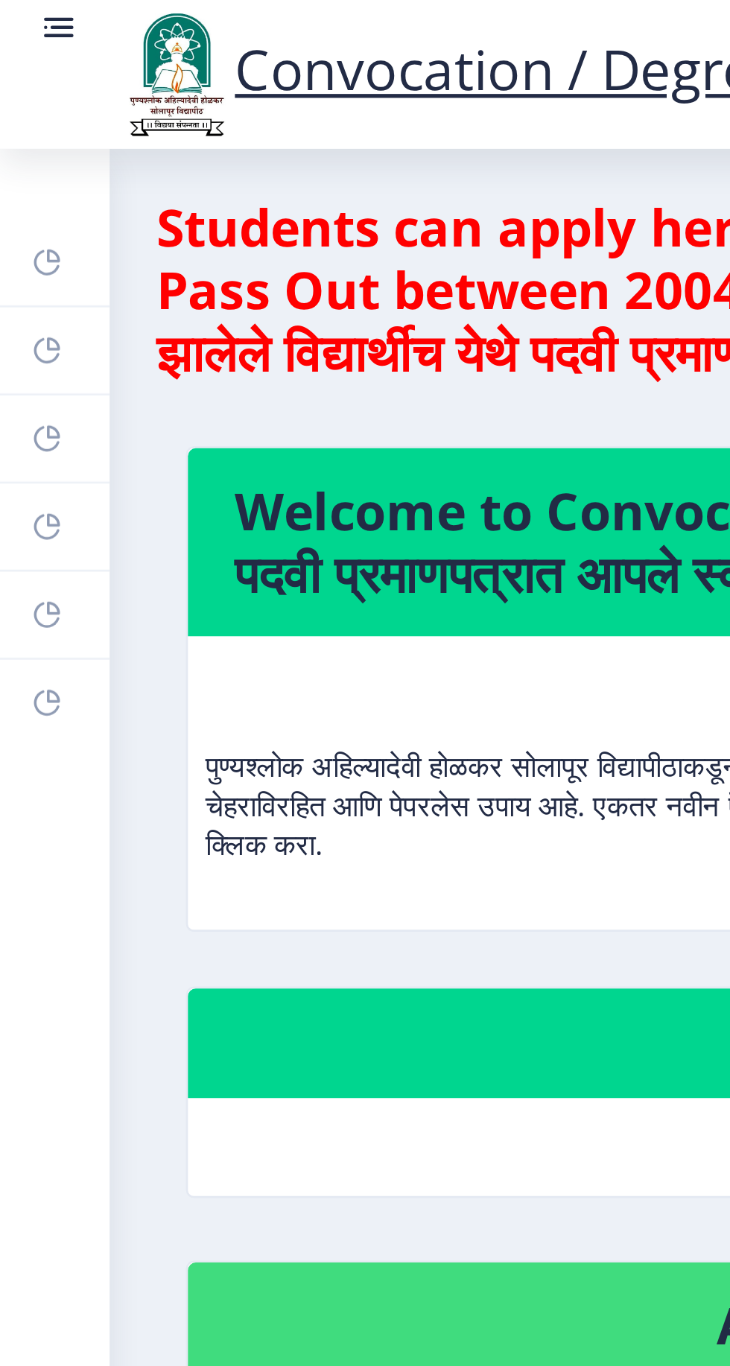
click at [17, 20] on link at bounding box center [22, 28] width 15 height 51
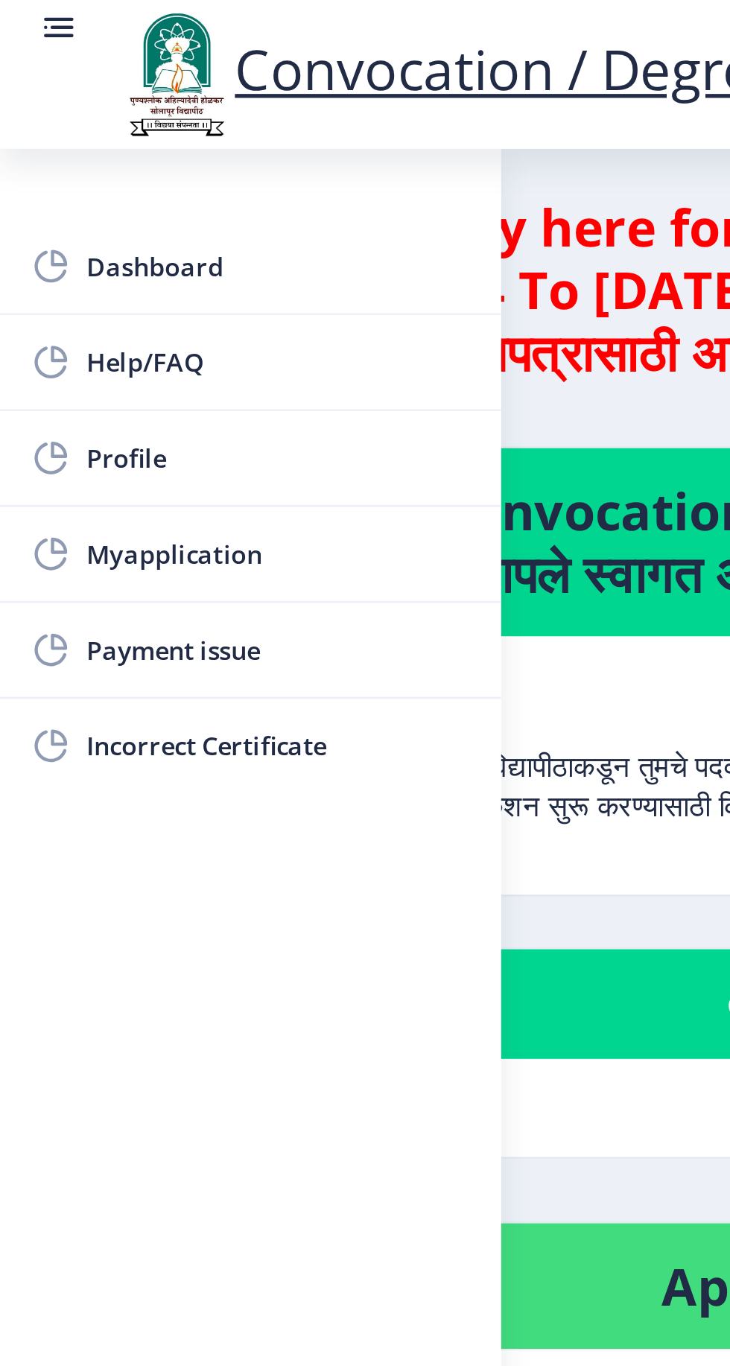
click at [13, 100] on icon at bounding box center [19, 101] width 12 height 12
click at [55, 209] on span "Myapplication" at bounding box center [106, 211] width 146 height 18
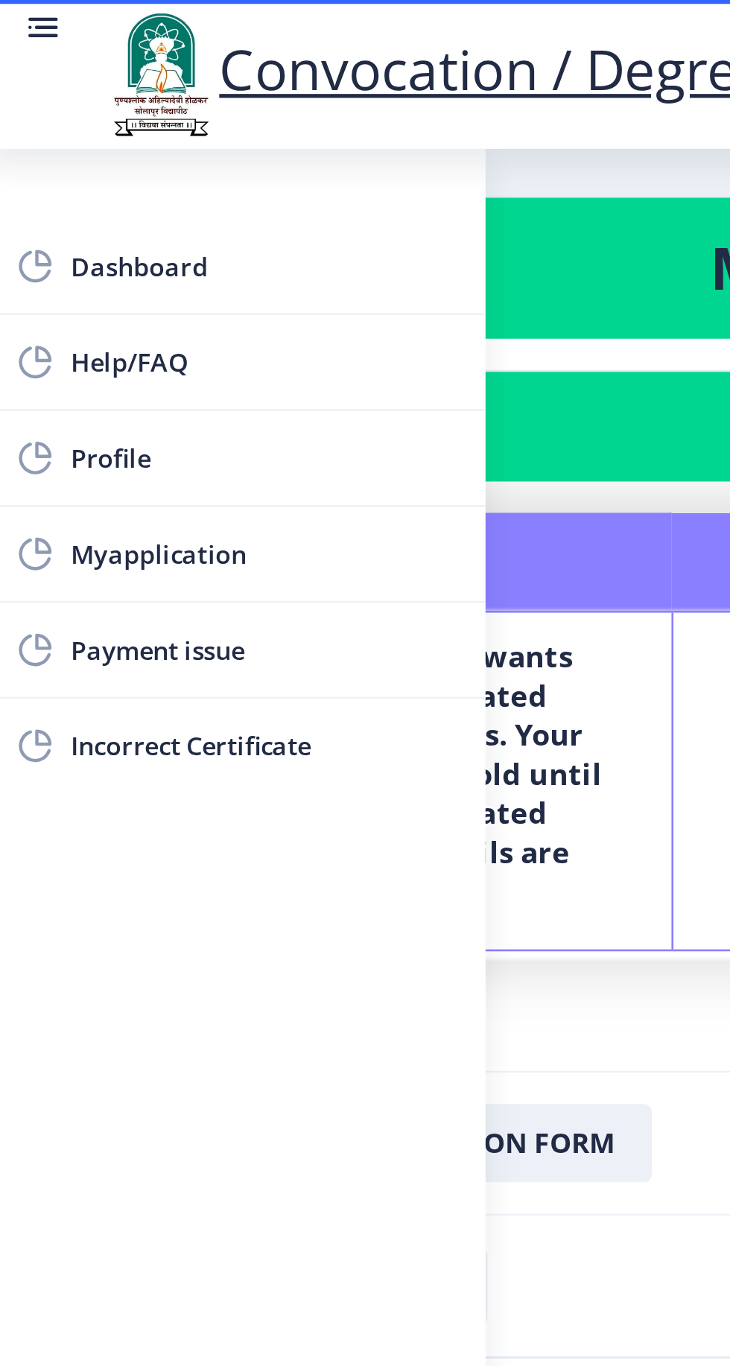
click at [49, 214] on span "Myapplication" at bounding box center [106, 211] width 146 height 18
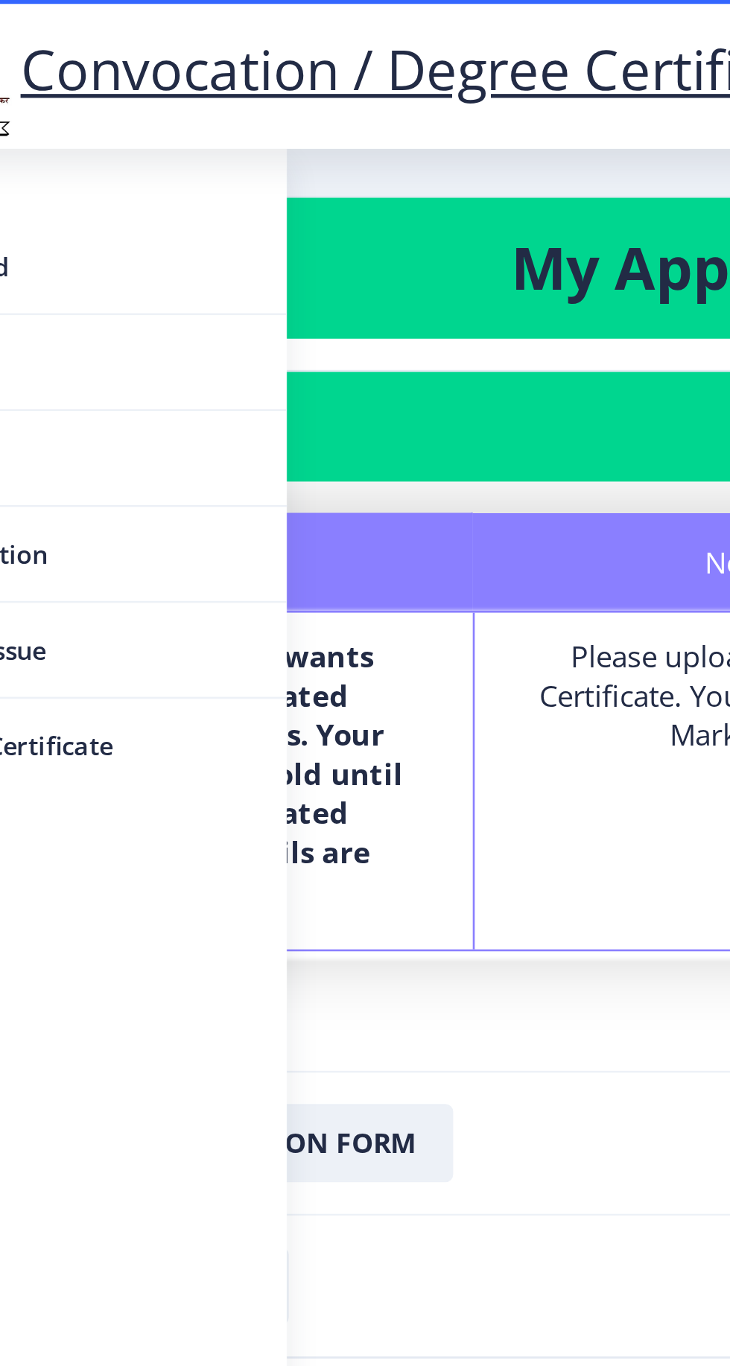
click at [232, 314] on label "The department wants additional/updated documents/details. Your application is …" at bounding box center [158, 294] width 179 height 104
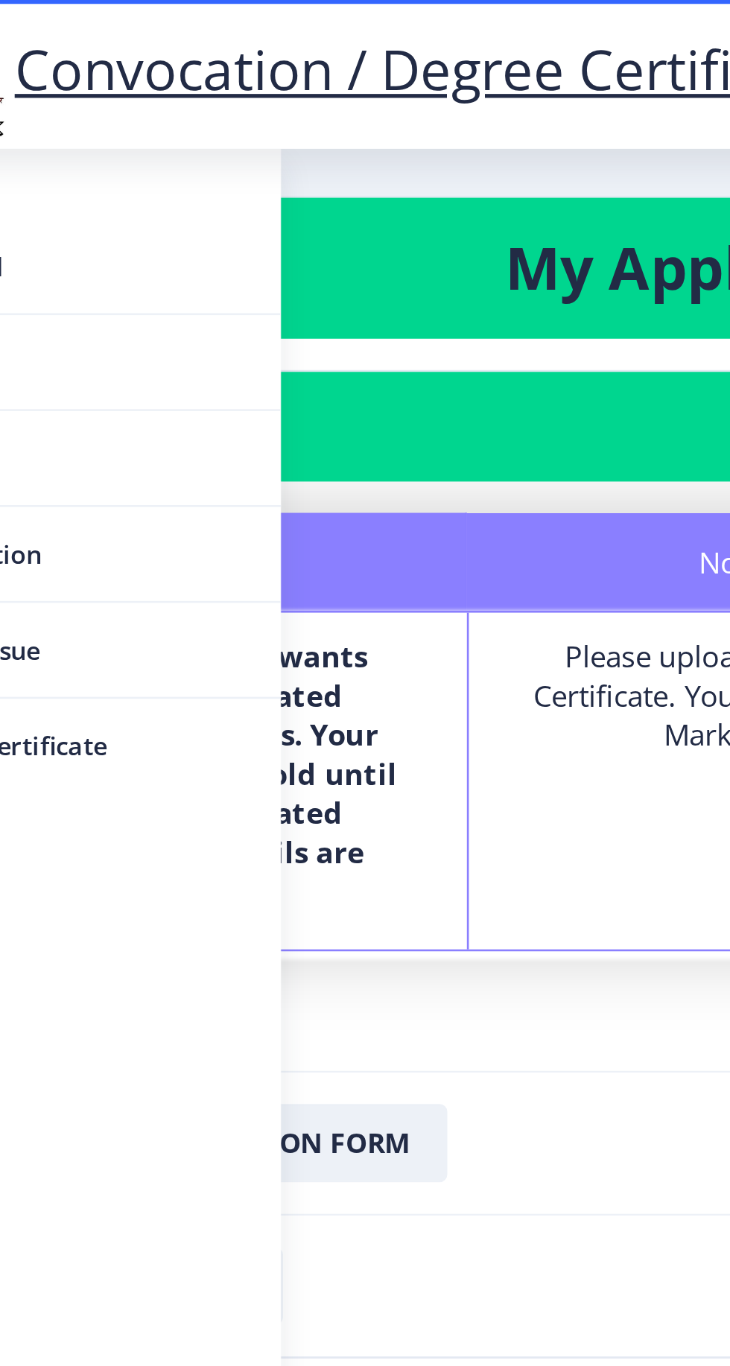
click at [229, 166] on nb-card-header "Application 2364" at bounding box center [365, 163] width 656 height 42
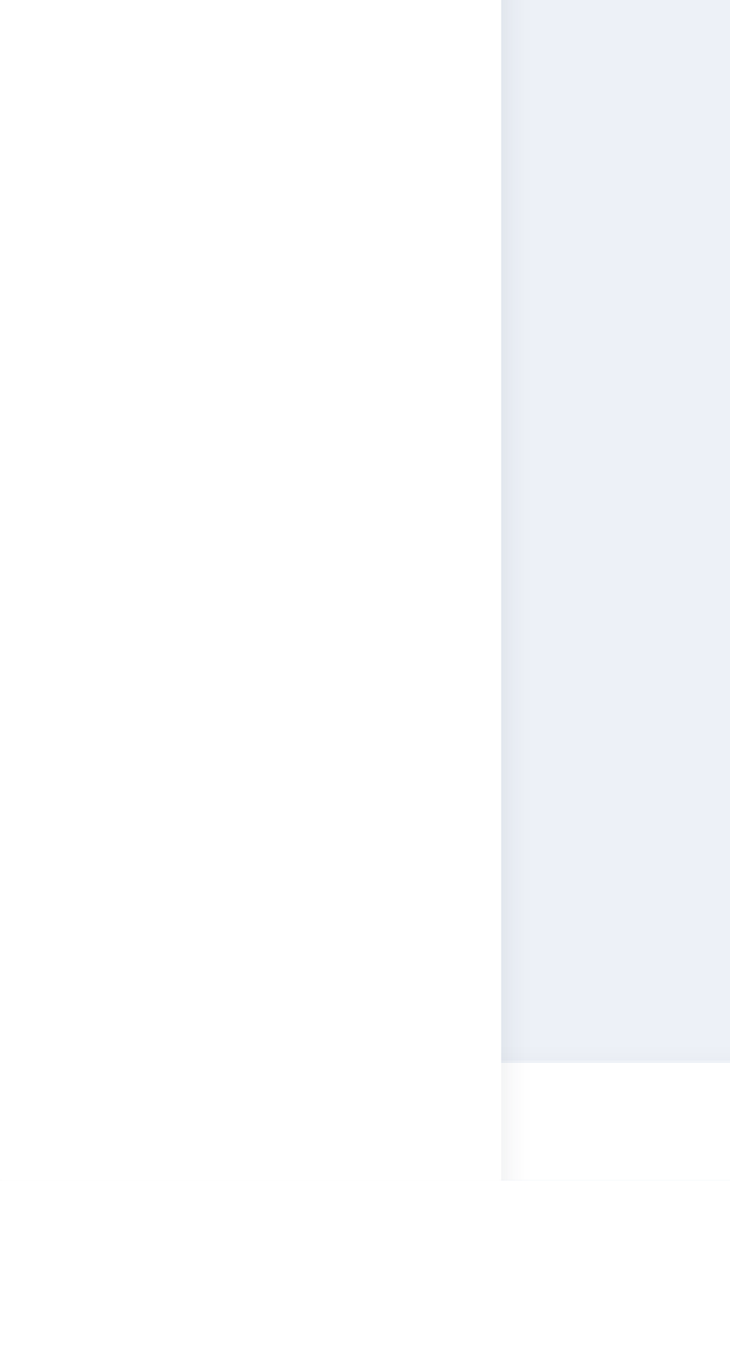
scroll to position [70, 0]
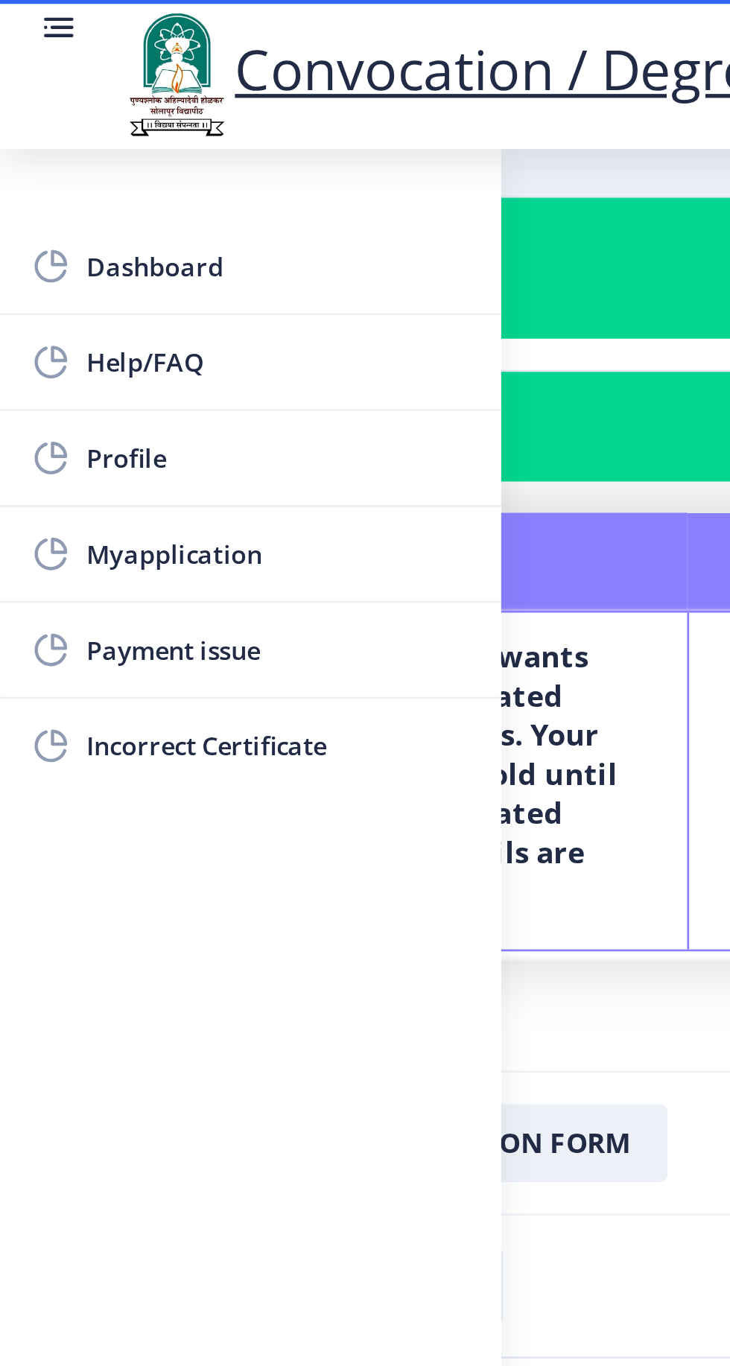
click at [66, 282] on span "Incorrect Certificate" at bounding box center [106, 284] width 146 height 18
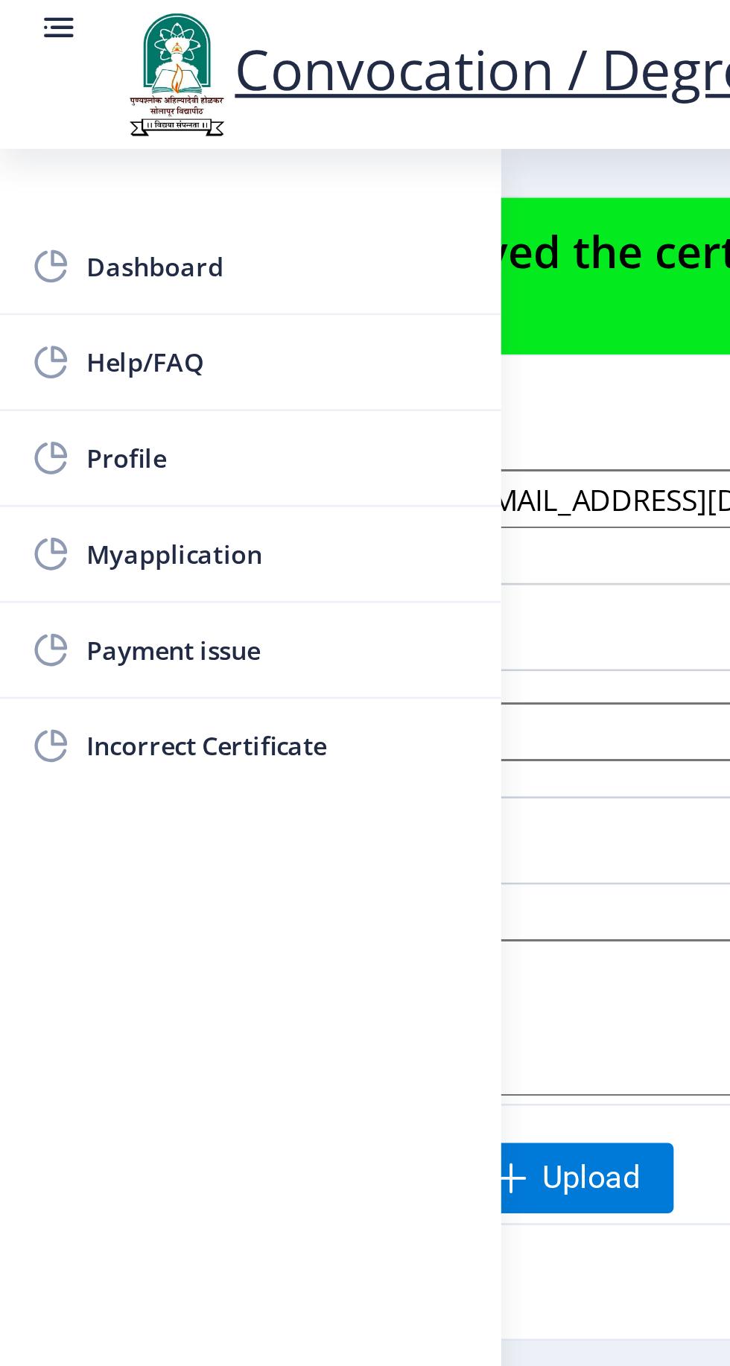
click at [43, 247] on span "Payment issue" at bounding box center [106, 247] width 146 height 18
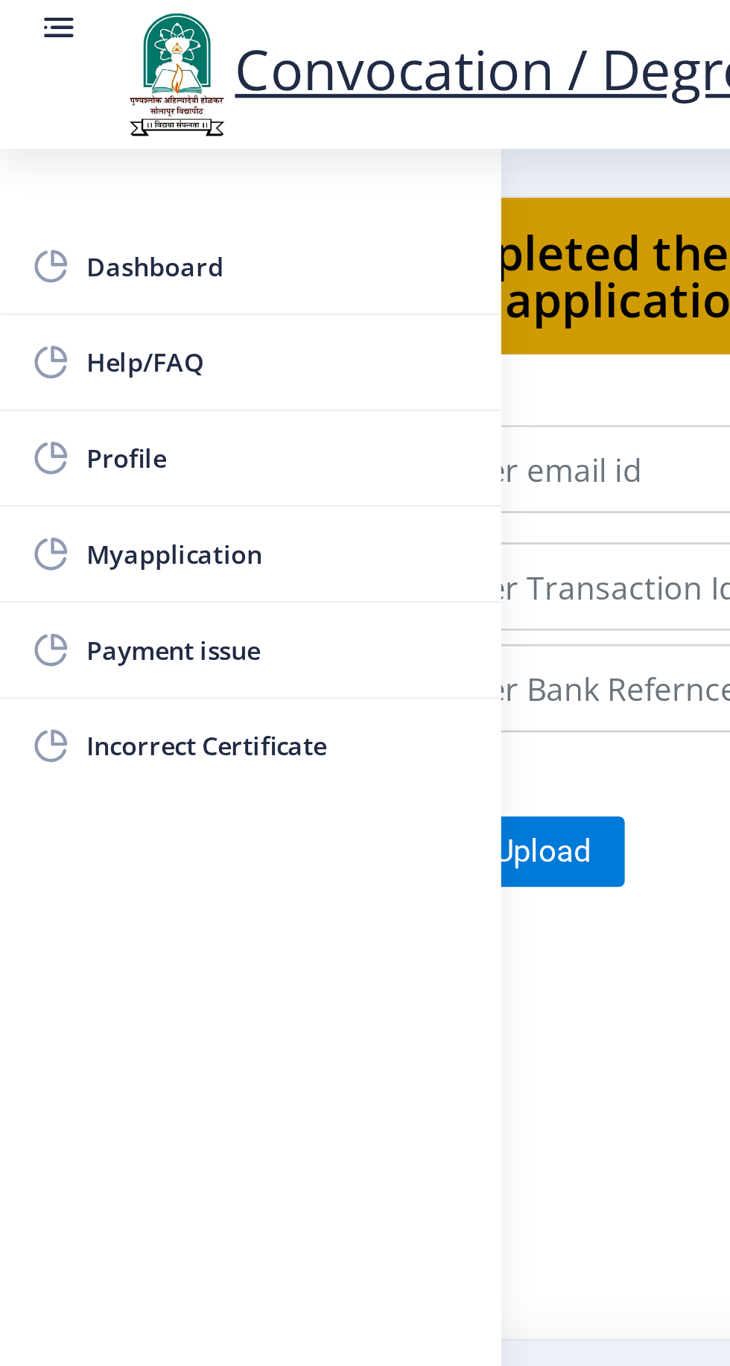
click at [45, 207] on span "Myapplication" at bounding box center [106, 211] width 146 height 18
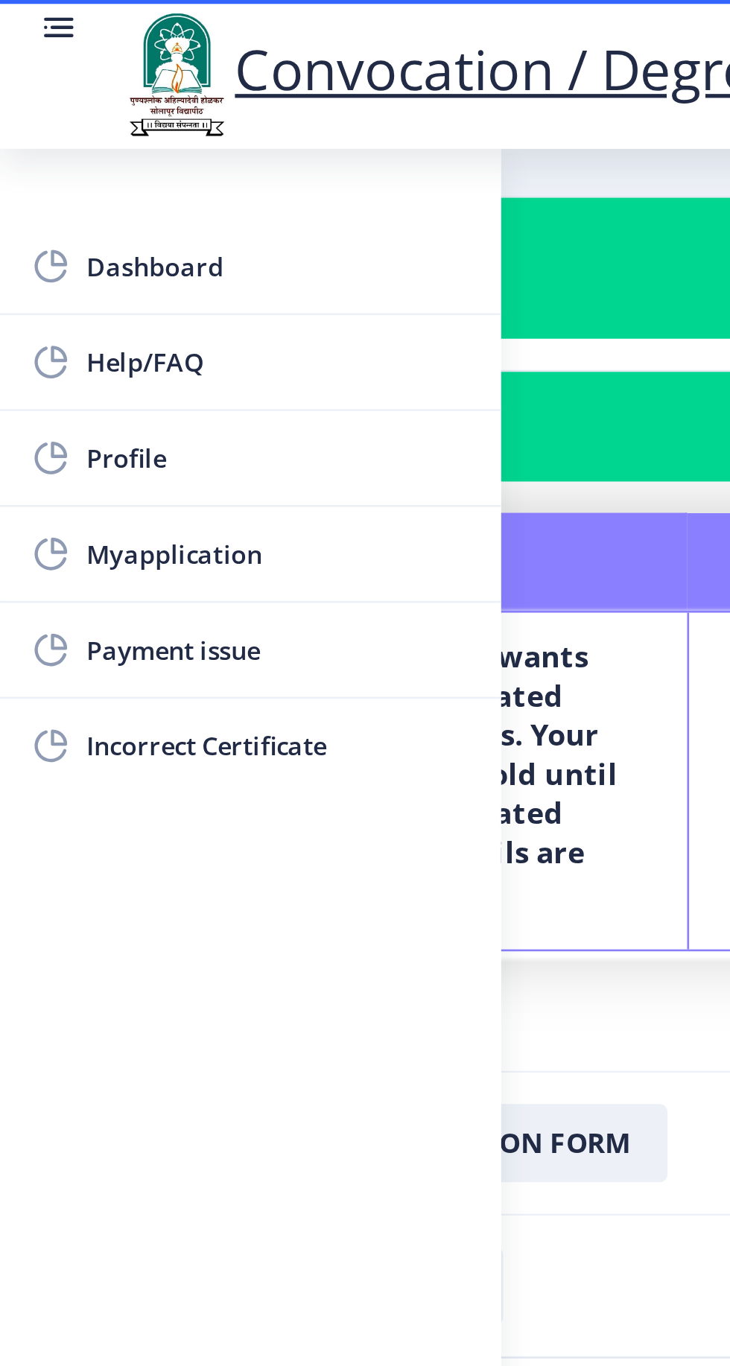
click at [17, 174] on rect at bounding box center [19, 174] width 15 height 15
select select
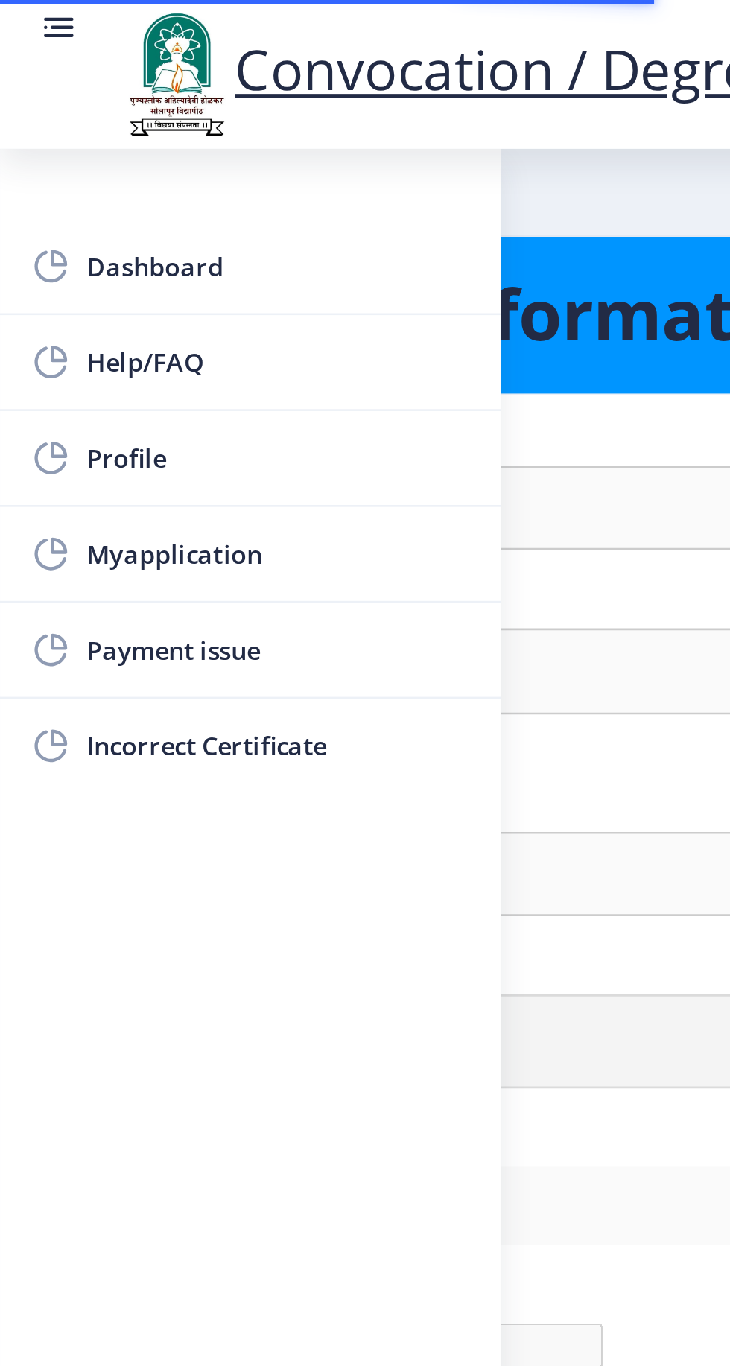
type input "Mate"
type input "Hirachand"
type input "[PERSON_NAME]"
select select "[DEMOGRAPHIC_DATA]"
type input "[EMAIL_ADDRESS][DOMAIN_NAME]"
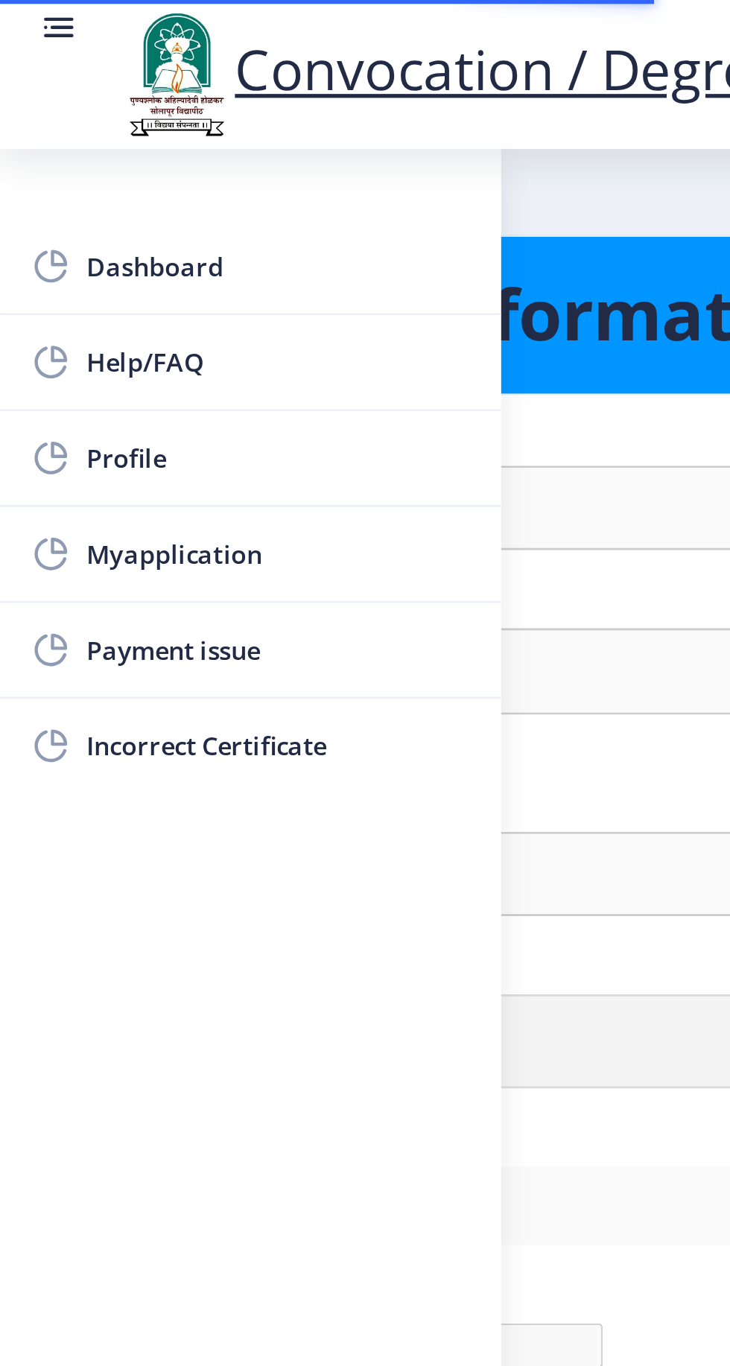
type input "9322189089"
click at [34, 146] on span "Help/FAQ" at bounding box center [106, 138] width 146 height 18
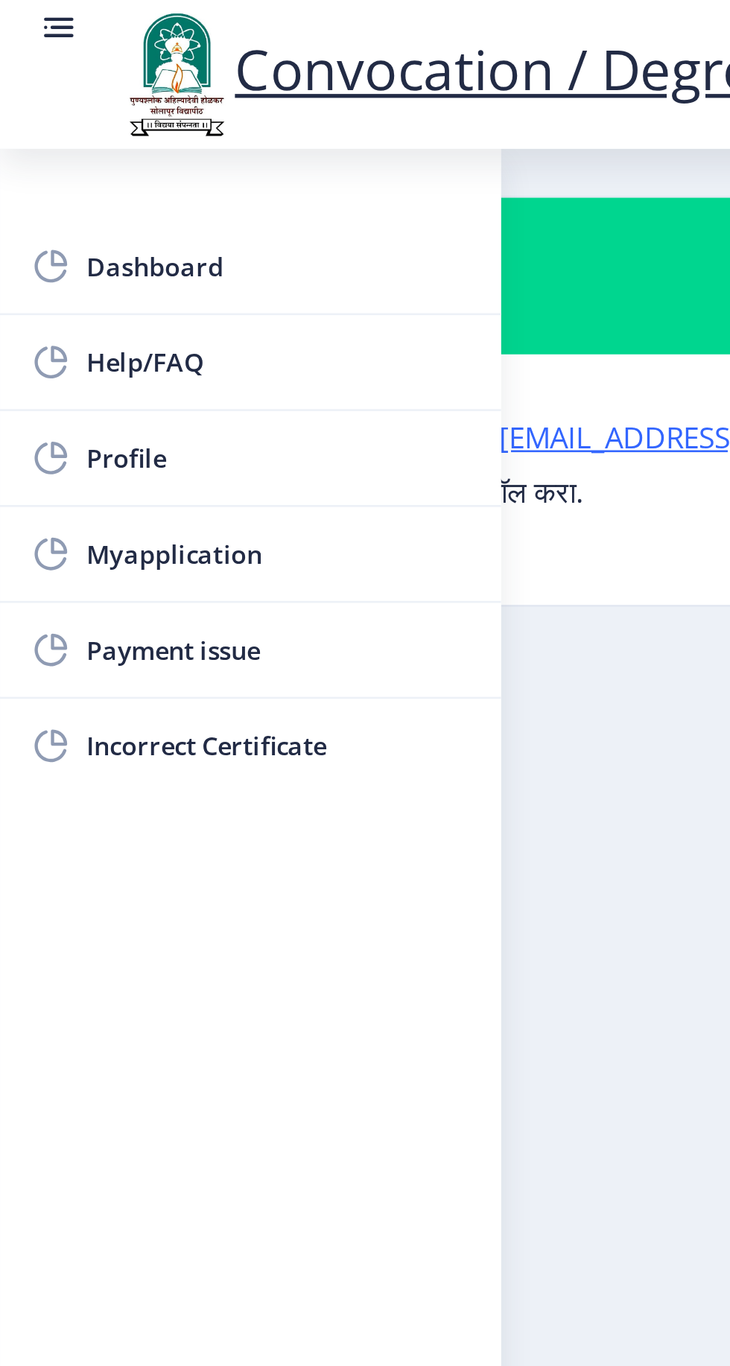
click at [37, 106] on span "Dashboard" at bounding box center [106, 101] width 146 height 18
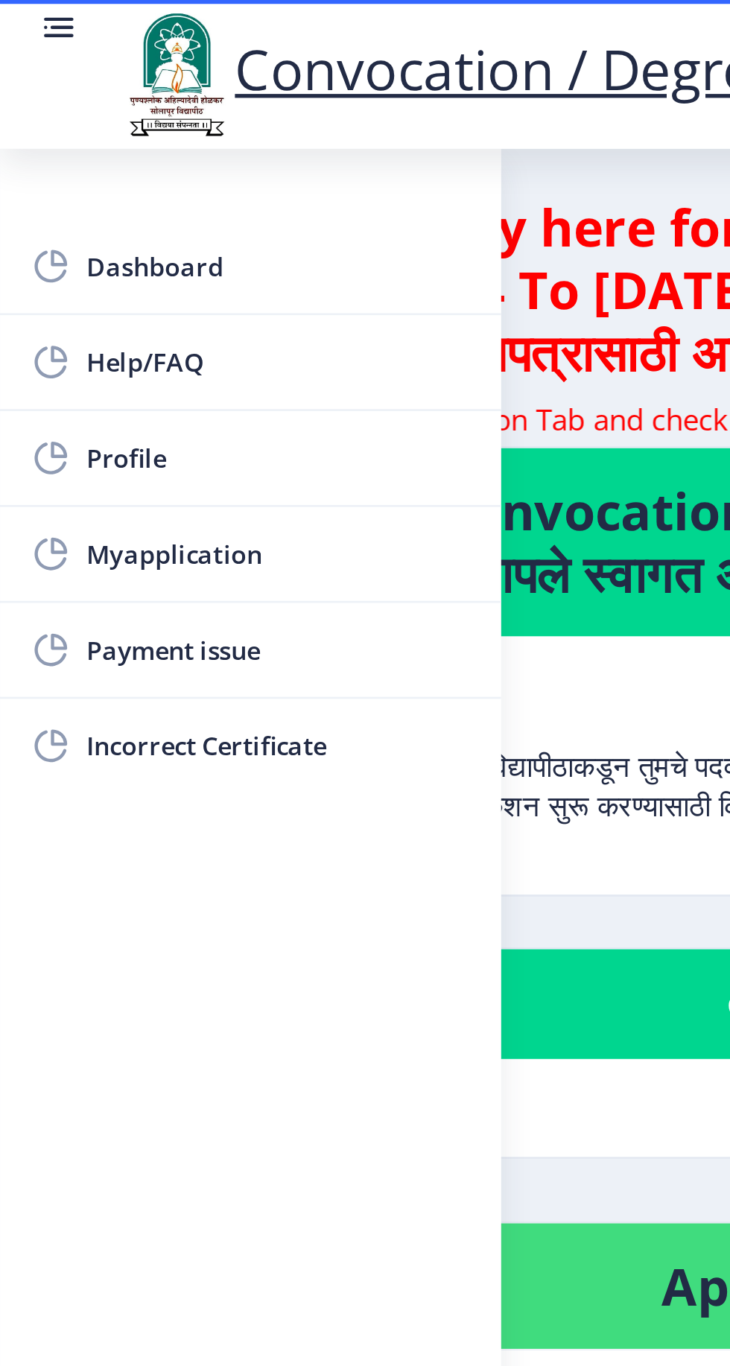
click at [15, 10] on rect at bounding box center [22, 10] width 15 height 15
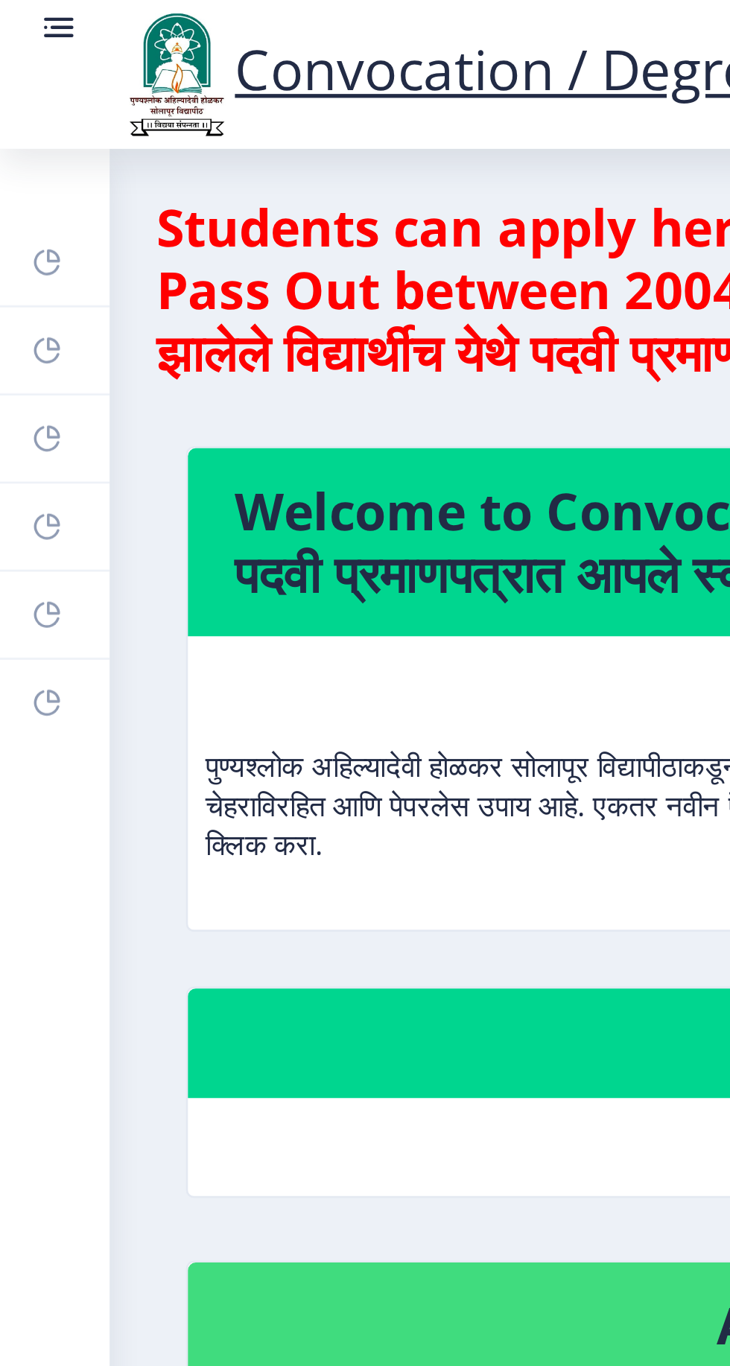
click at [17, 10] on circle at bounding box center [17, 10] width 1 height 1
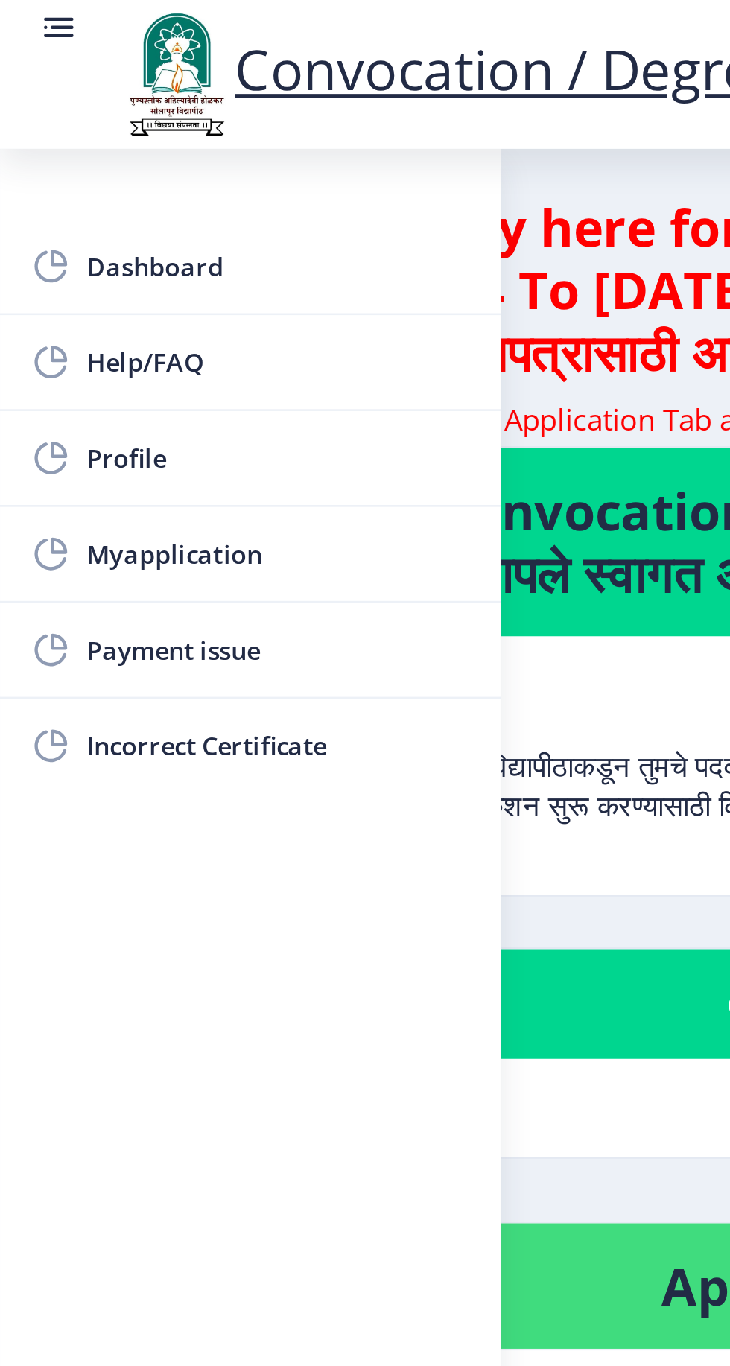
click at [62, 206] on span "Myapplication" at bounding box center [106, 211] width 146 height 18
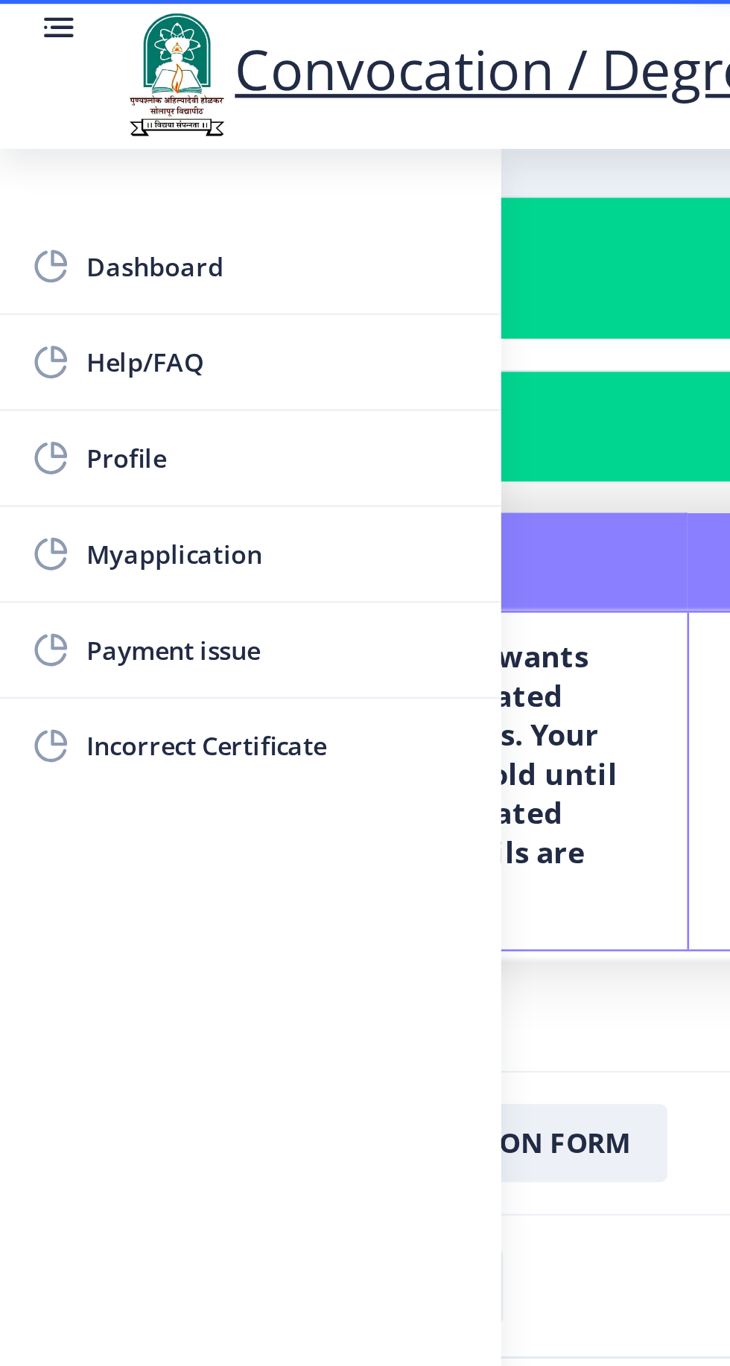
click at [15, 20] on link at bounding box center [22, 28] width 15 height 51
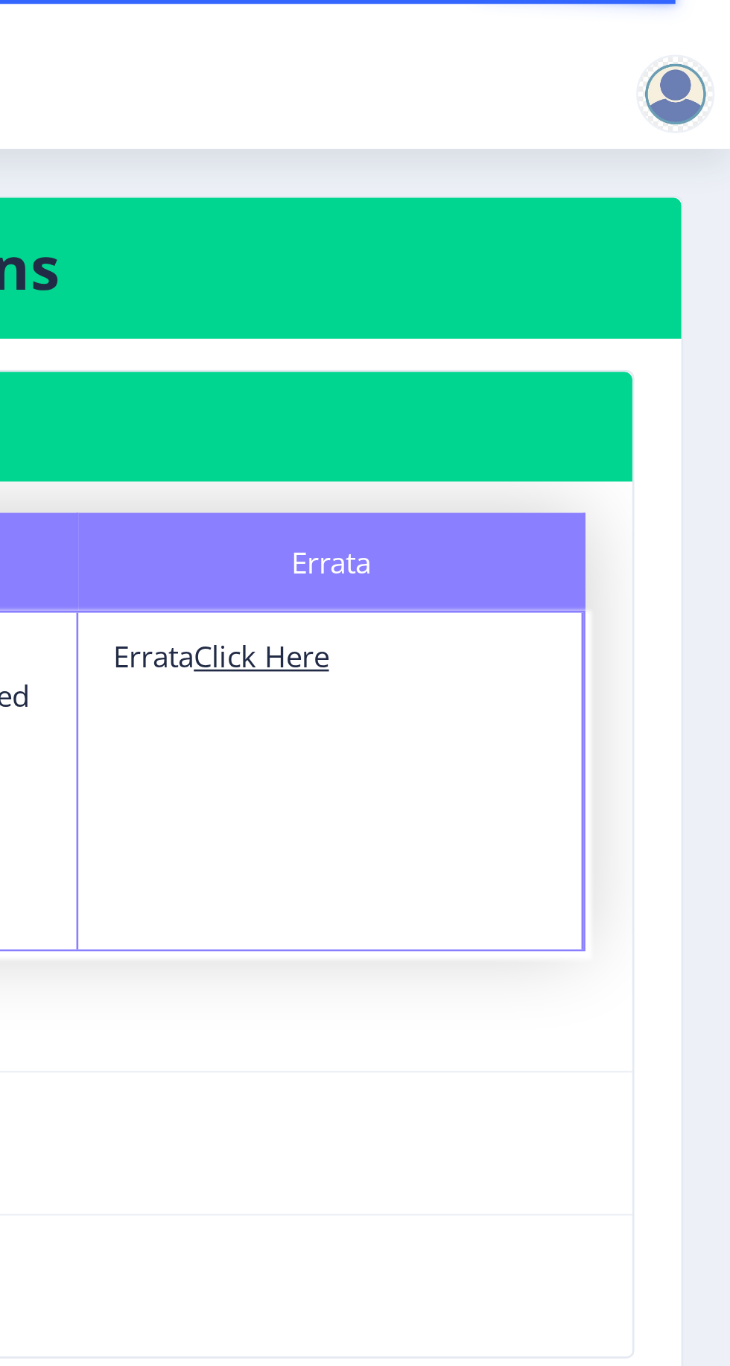
scroll to position [70, 0]
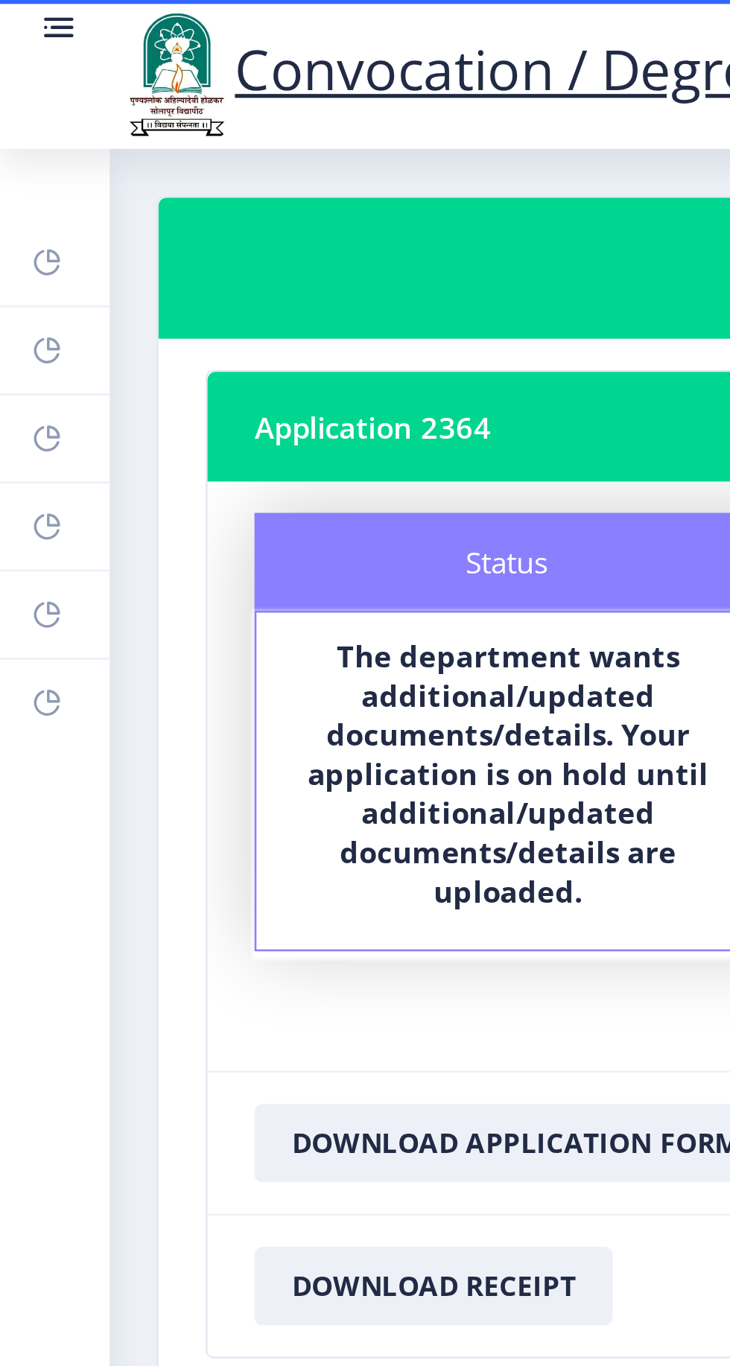
click at [21, 267] on rect at bounding box center [18, 267] width 12 height 12
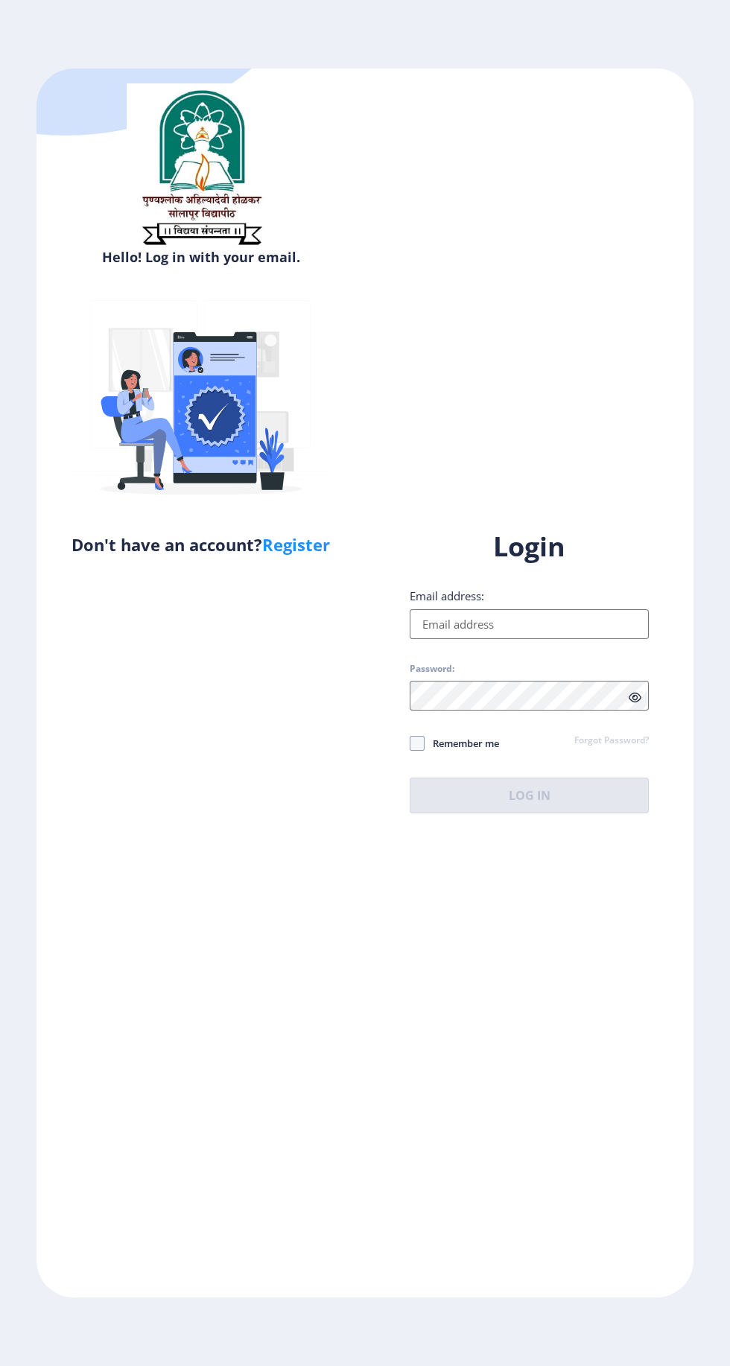
click at [462, 639] on input "Email address:" at bounding box center [529, 624] width 239 height 30
type input "[EMAIL_ADDRESS][DOMAIN_NAME]"
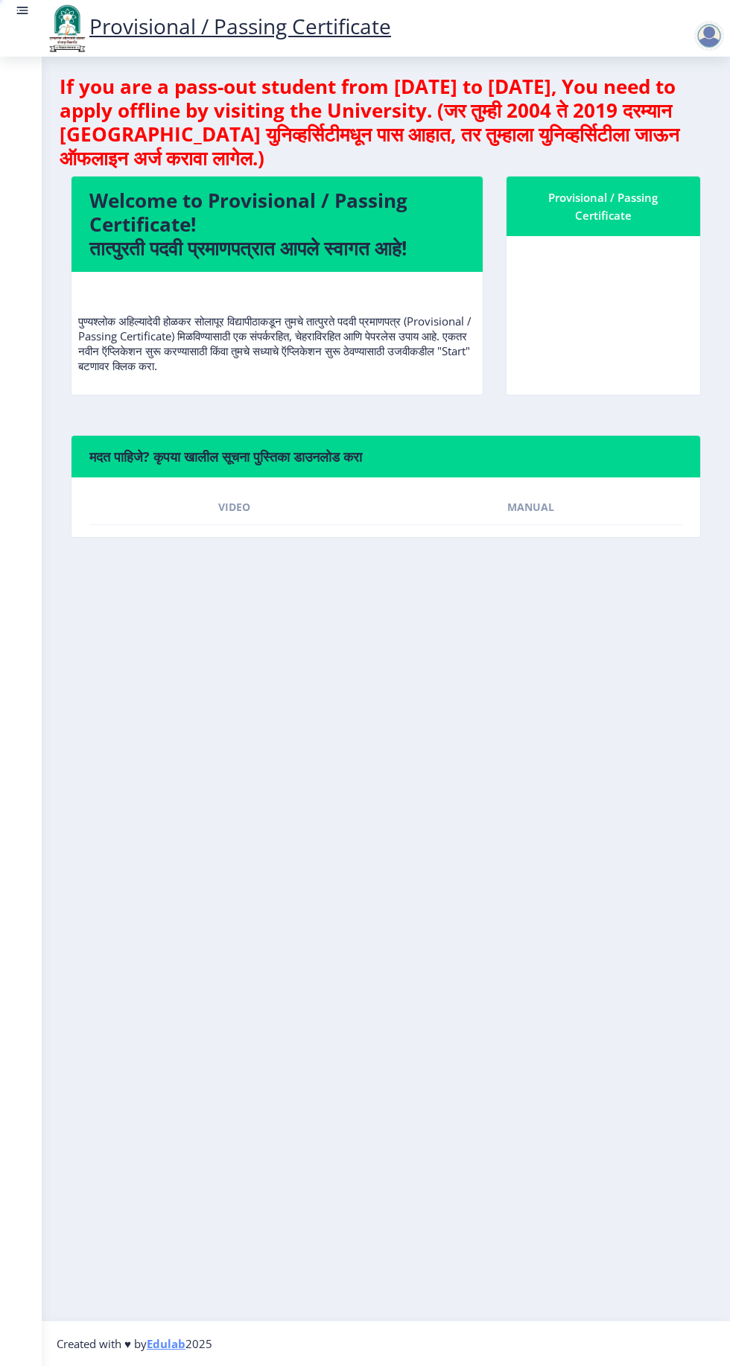
click at [480, 904] on nb-layout-column "If you are a pass-out student from [DATE] to [DATE], You need to apply offline …" at bounding box center [386, 689] width 688 height 1264
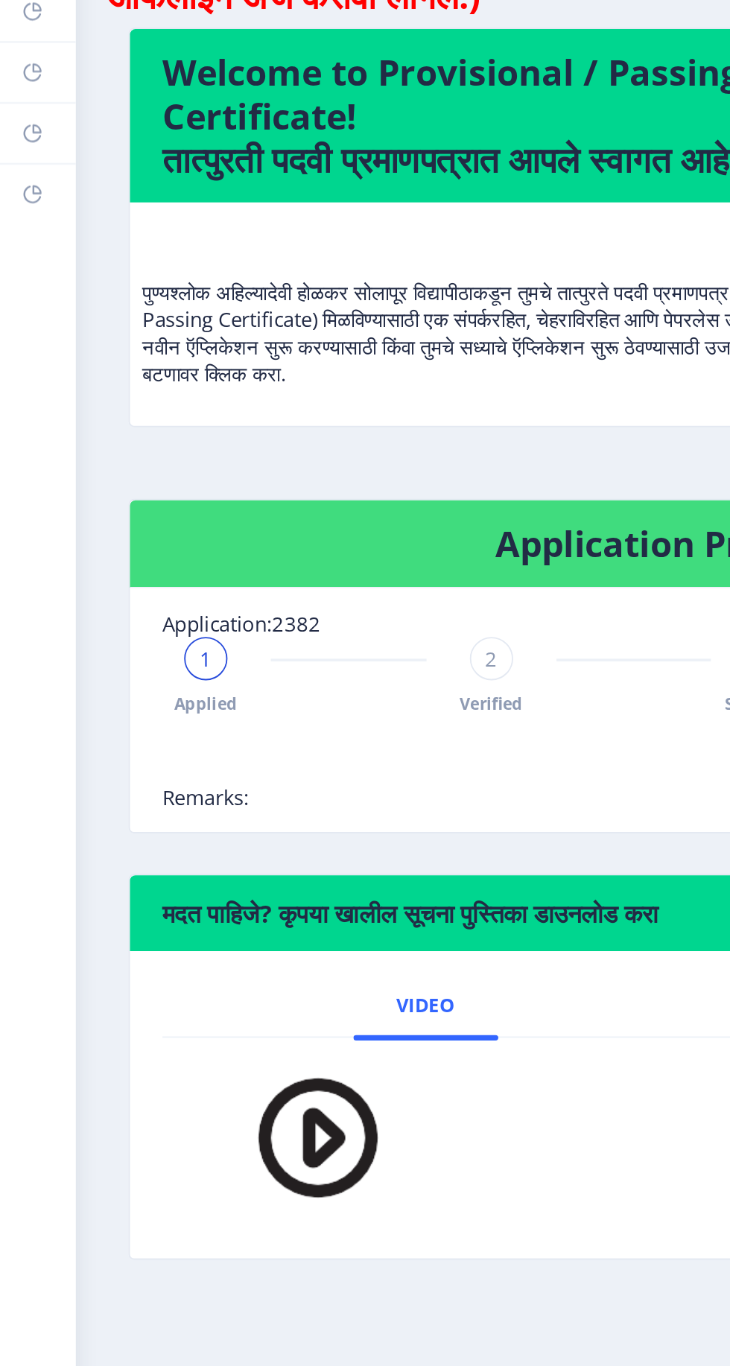
click at [113, 522] on span "1" at bounding box center [113, 523] width 7 height 15
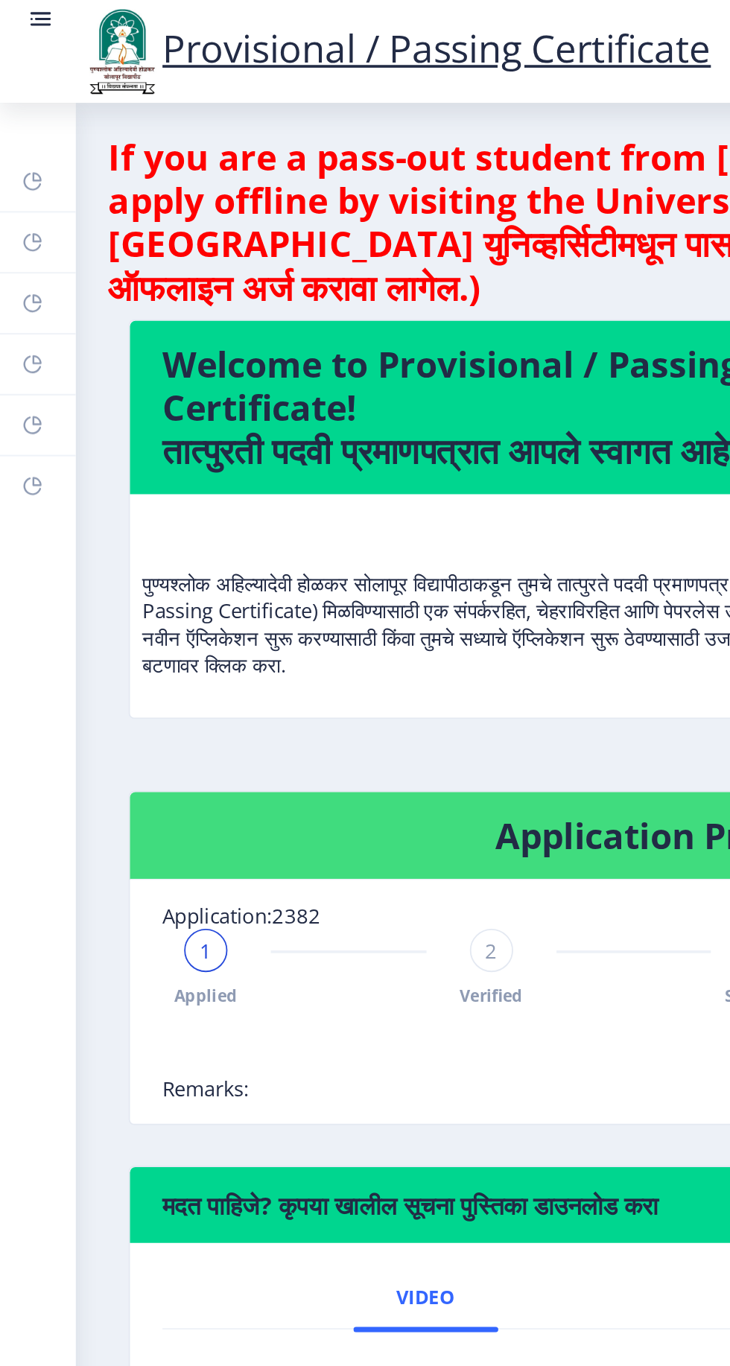
click at [22, 13] on rect at bounding box center [22, 13] width 11 height 1
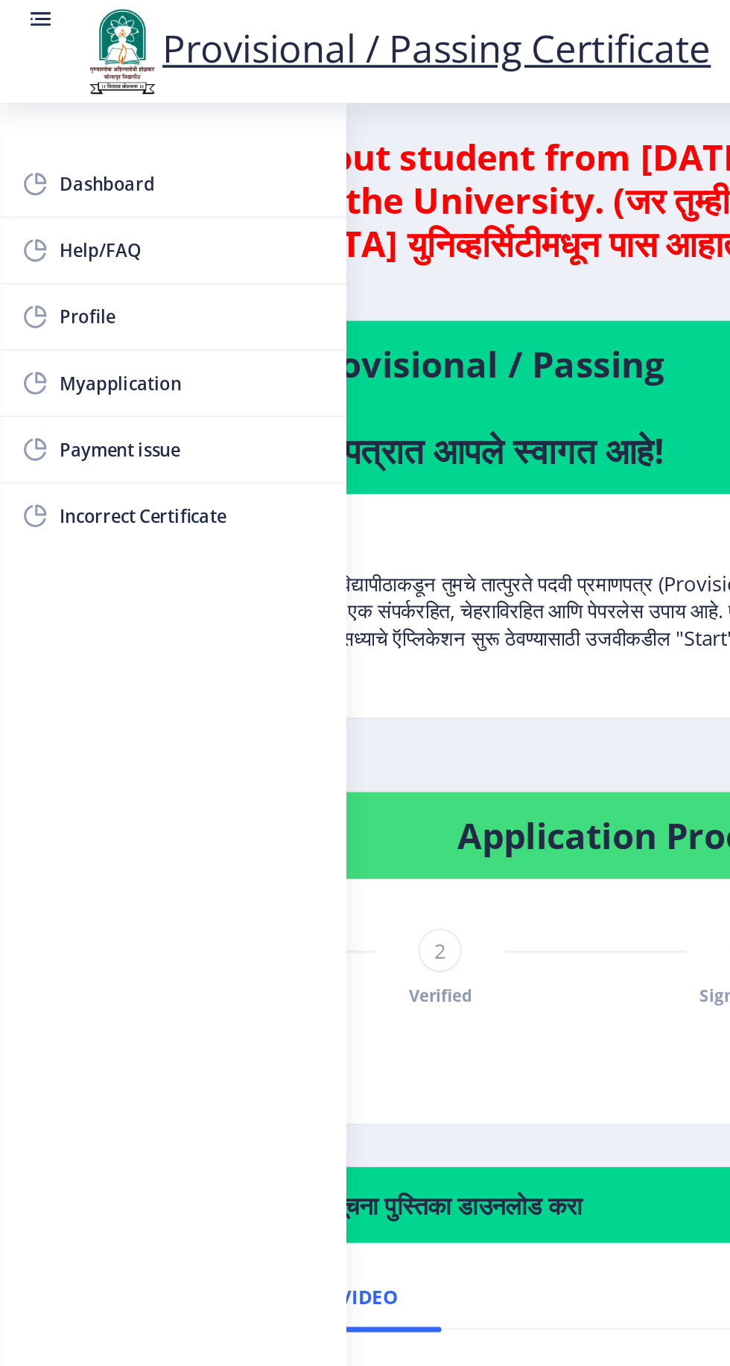
click at [51, 209] on span "Myapplication" at bounding box center [106, 211] width 146 height 18
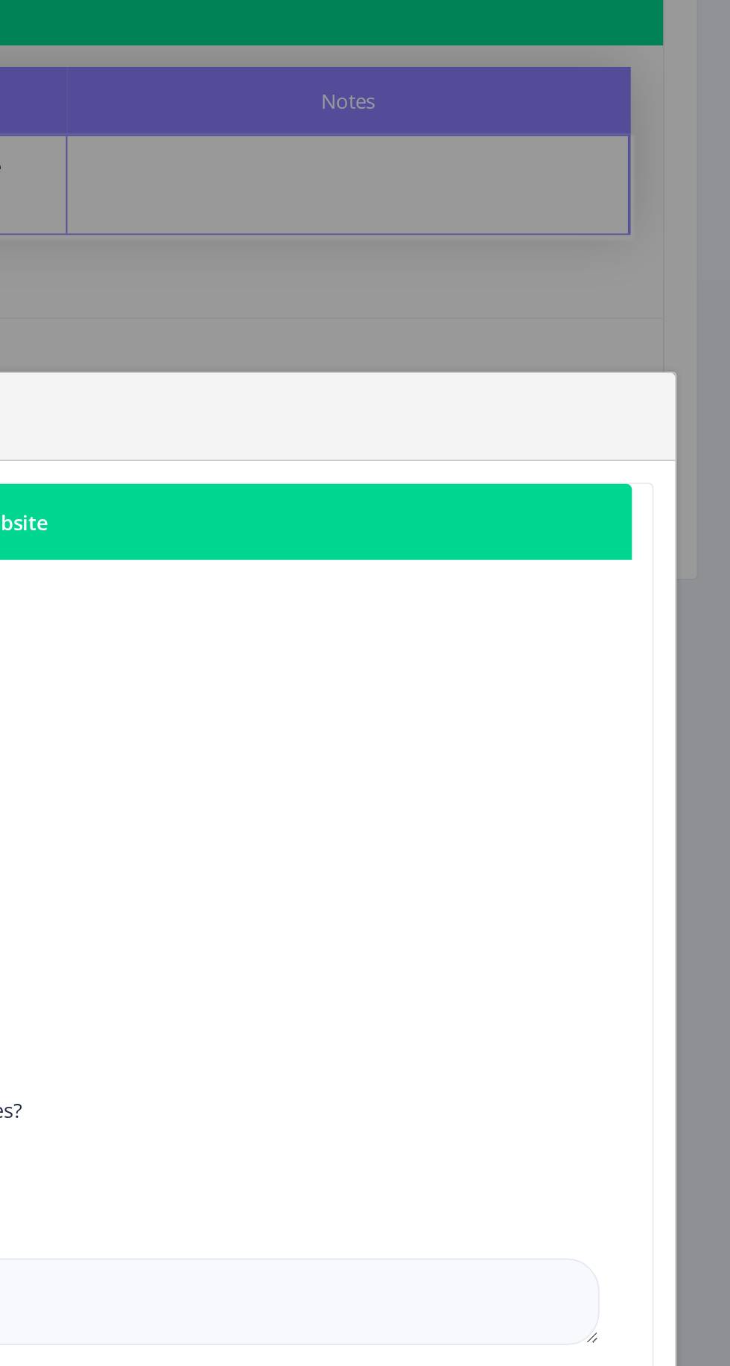
scroll to position [49, 0]
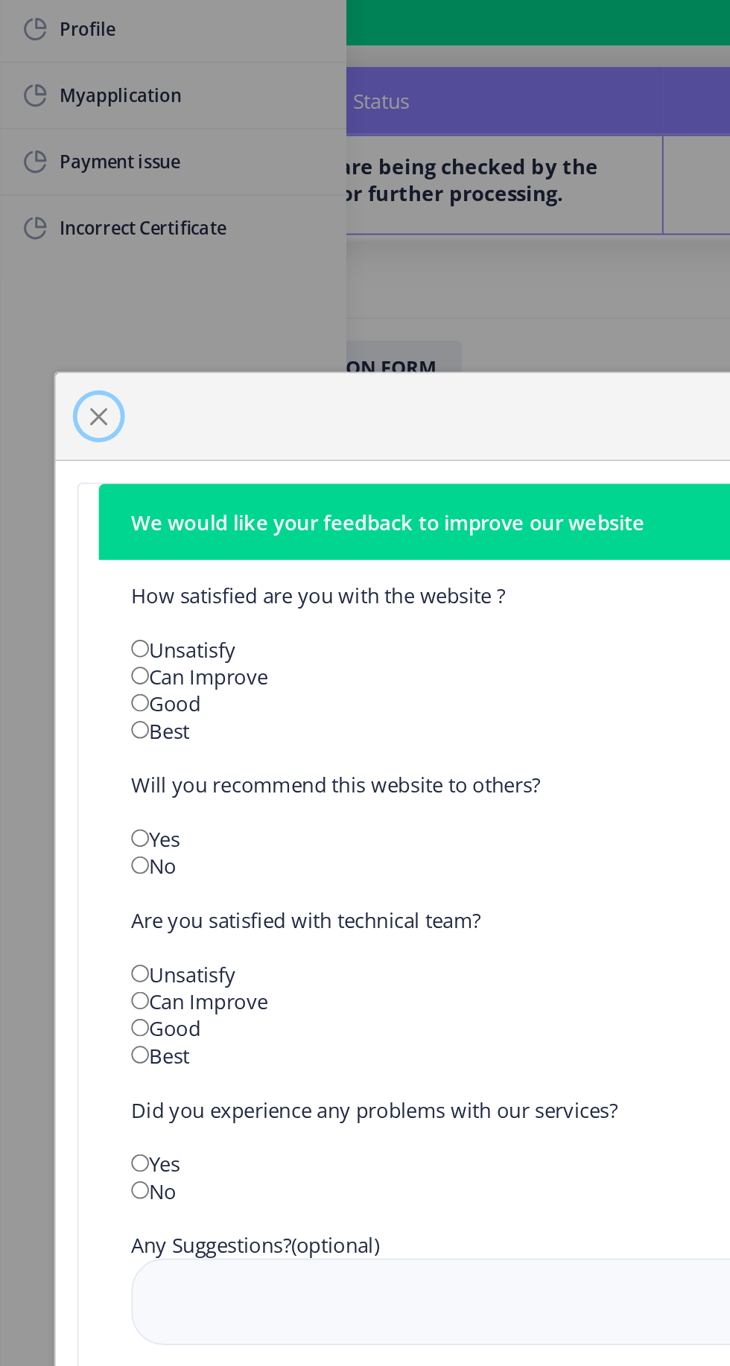
click at [44, 384] on button "button" at bounding box center [54, 387] width 24 height 24
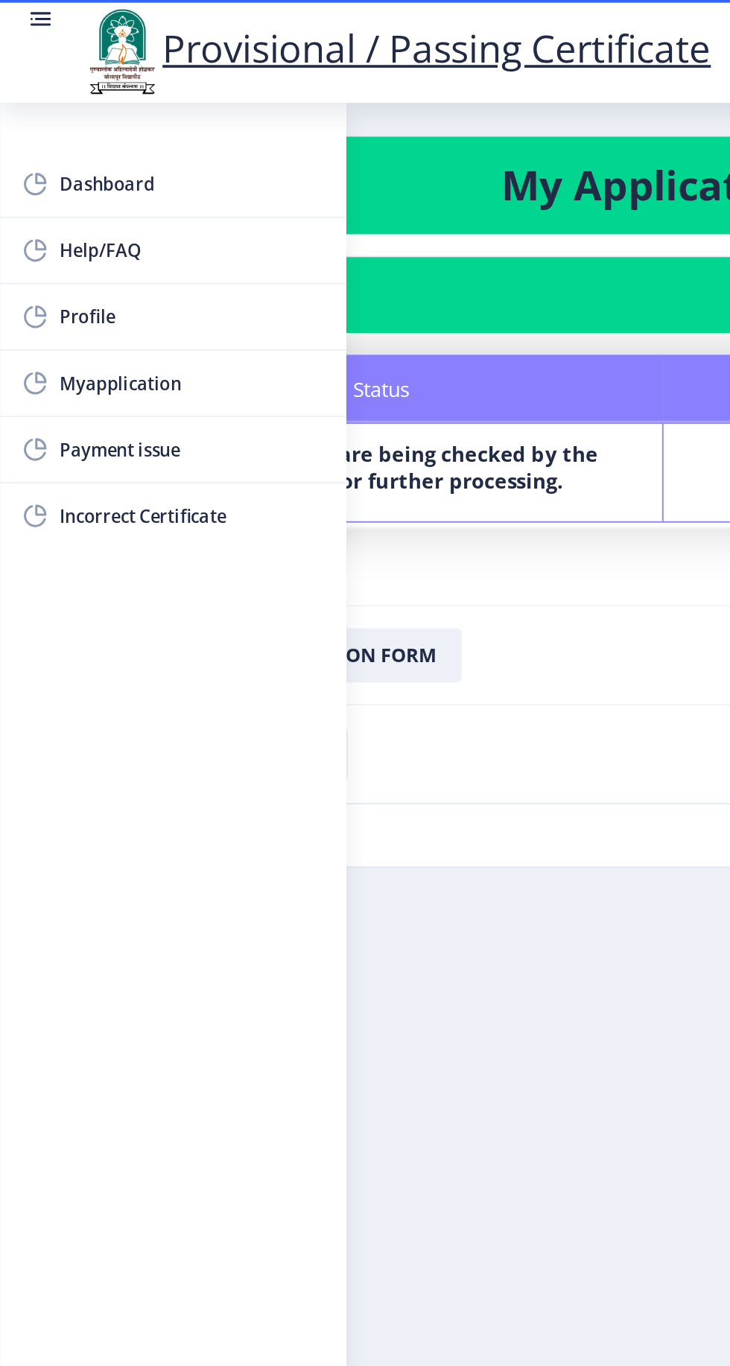
click at [17, 31] on link at bounding box center [22, 28] width 15 height 51
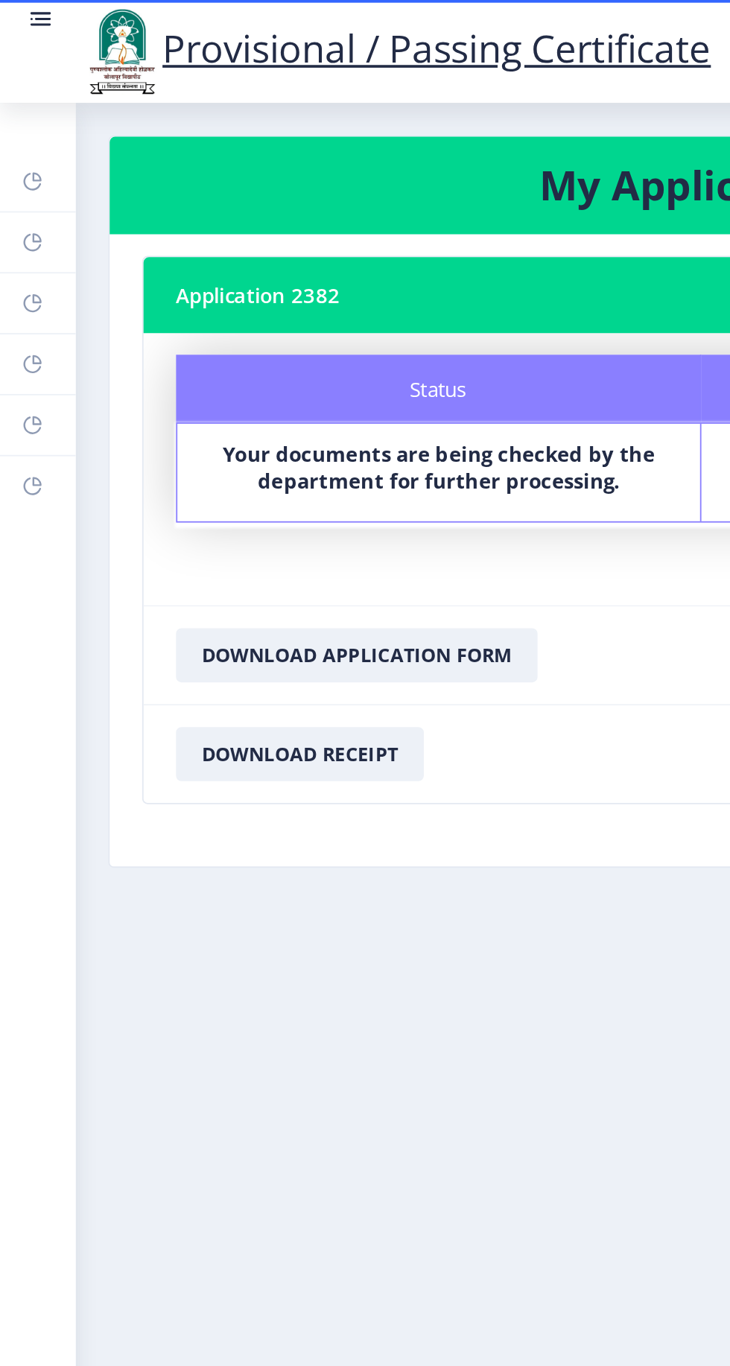
click at [7, 95] on link "Dashboard" at bounding box center [21, 99] width 42 height 33
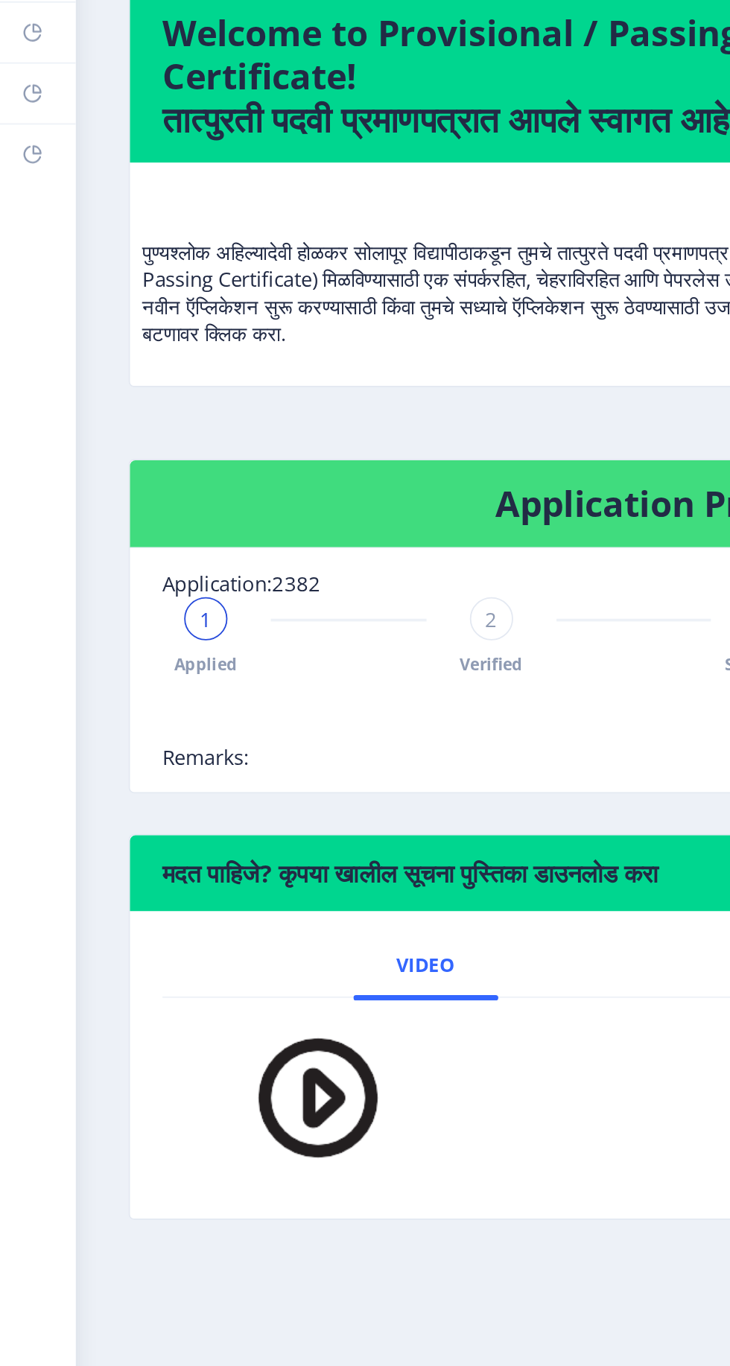
click at [110, 528] on span "1" at bounding box center [113, 523] width 7 height 15
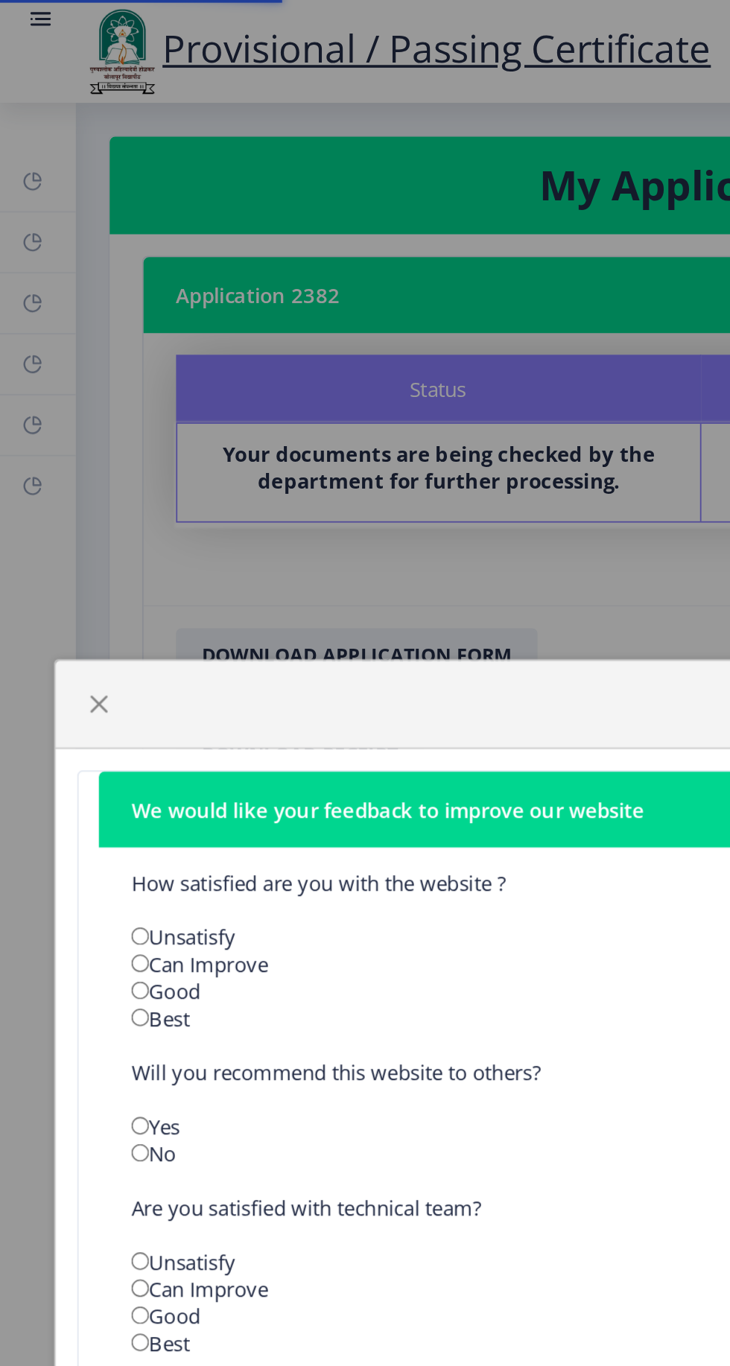
scroll to position [49, 0]
